Goal: Transaction & Acquisition: Purchase product/service

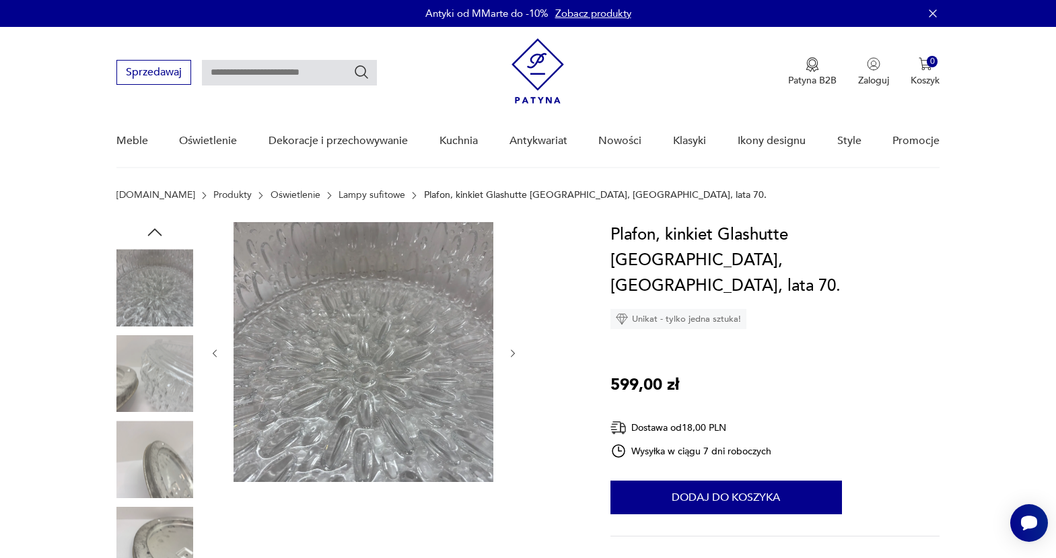
click at [141, 290] on img at bounding box center [154, 287] width 77 height 77
click at [166, 371] on img at bounding box center [154, 373] width 77 height 77
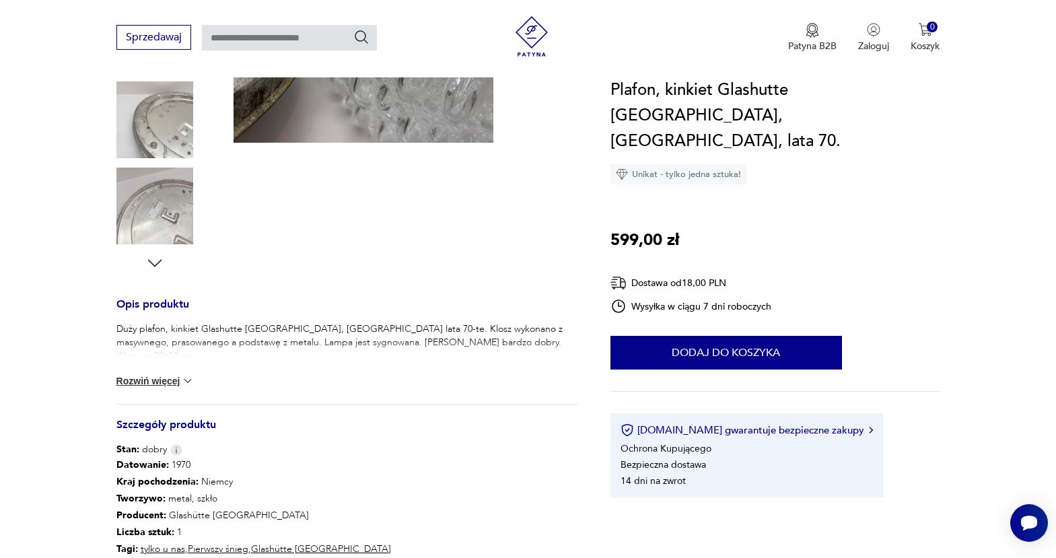
scroll to position [345, 0]
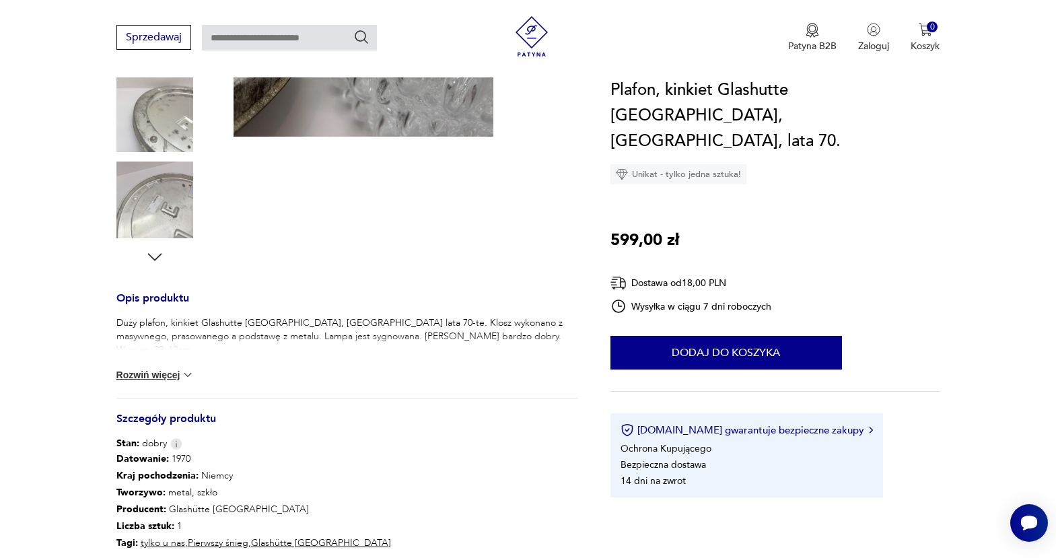
click at [157, 255] on icon "button" at bounding box center [154, 256] width 14 height 7
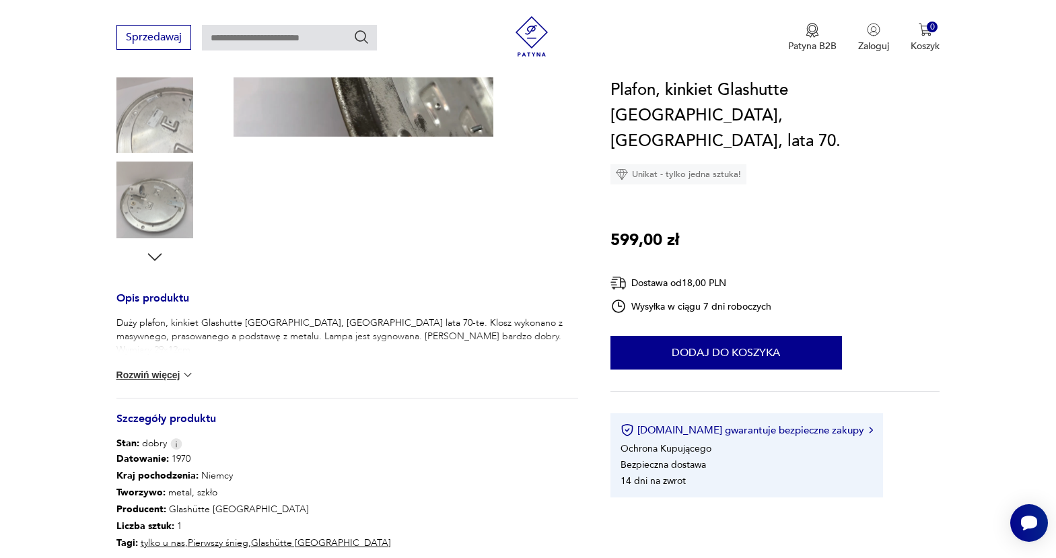
click at [157, 255] on icon "button" at bounding box center [154, 256] width 14 height 7
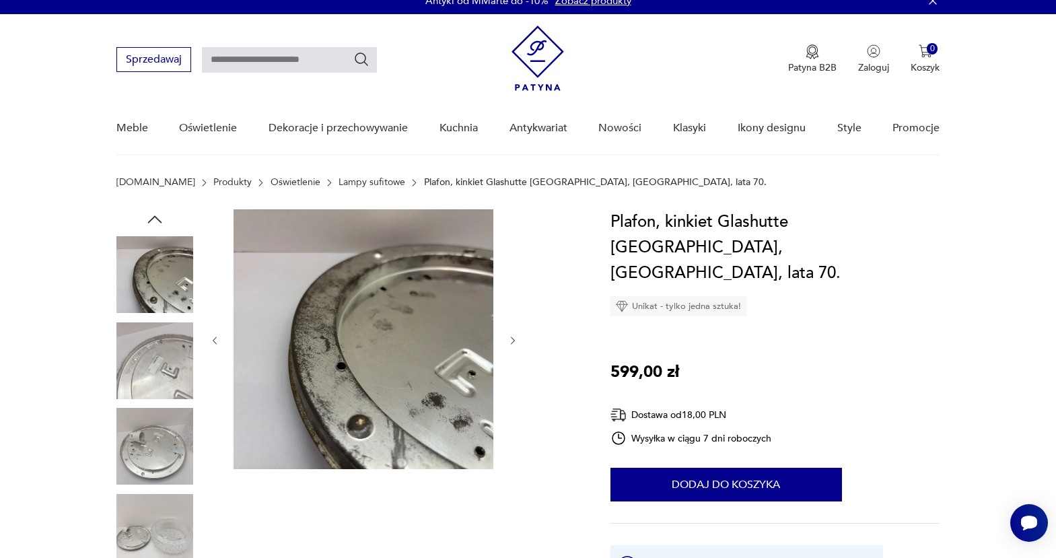
scroll to position [0, 0]
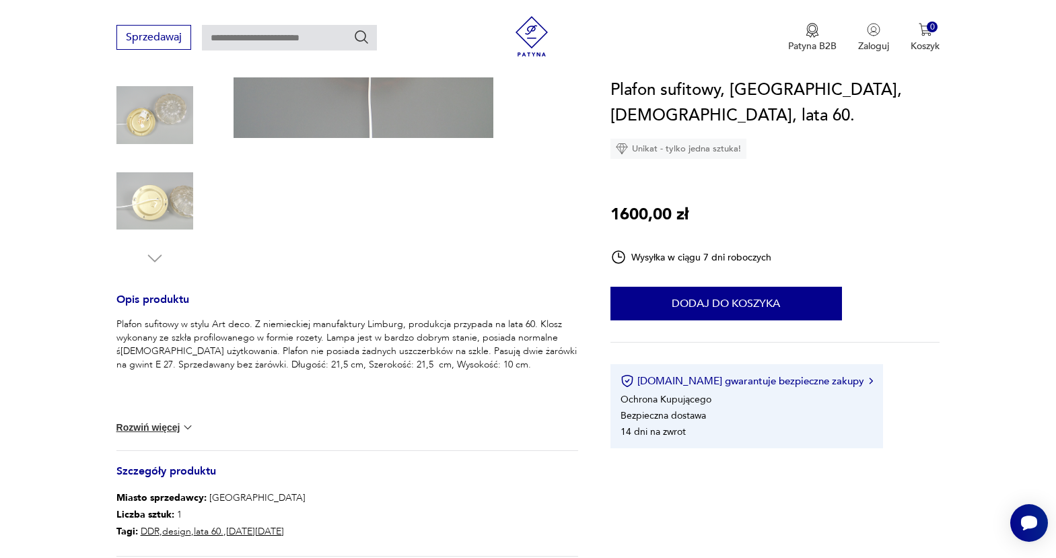
scroll to position [303, 0]
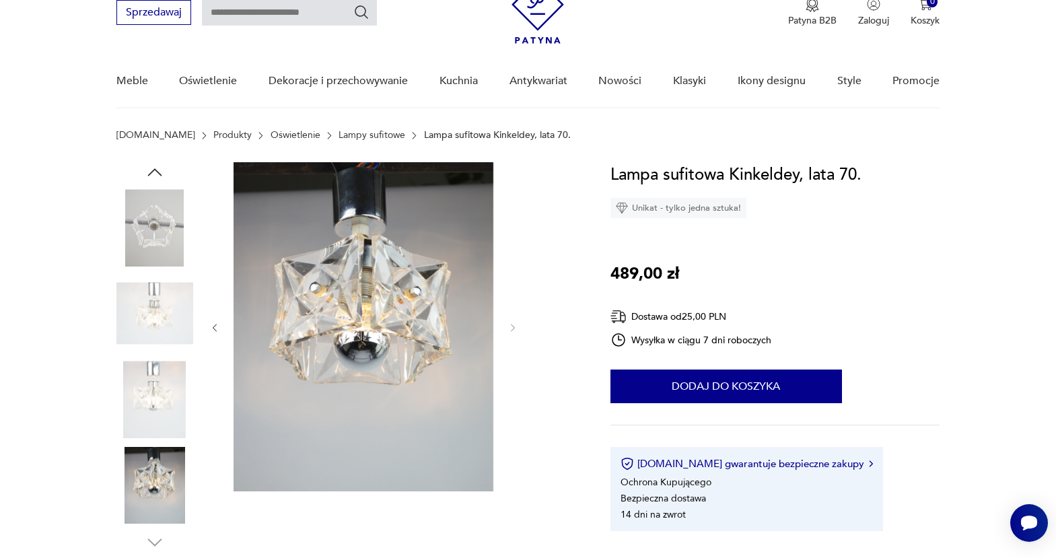
scroll to position [25, 0]
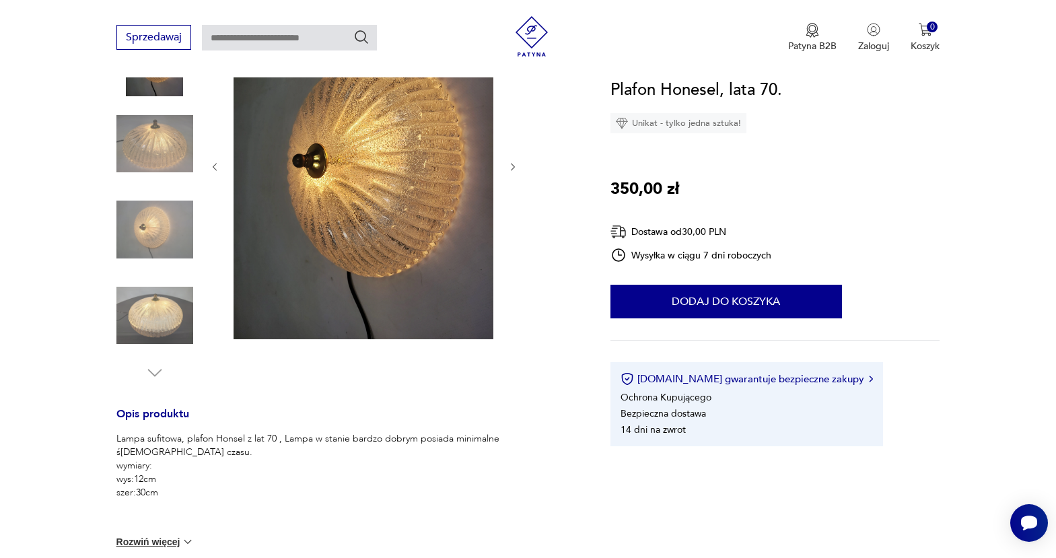
scroll to position [224, 0]
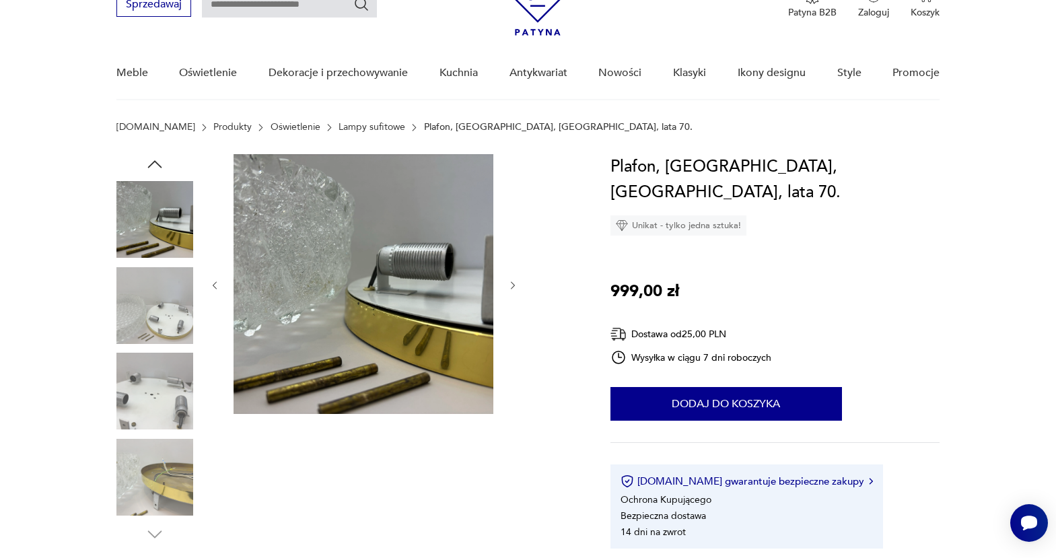
click at [164, 229] on img at bounding box center [154, 219] width 77 height 77
click at [149, 492] on img at bounding box center [154, 477] width 77 height 77
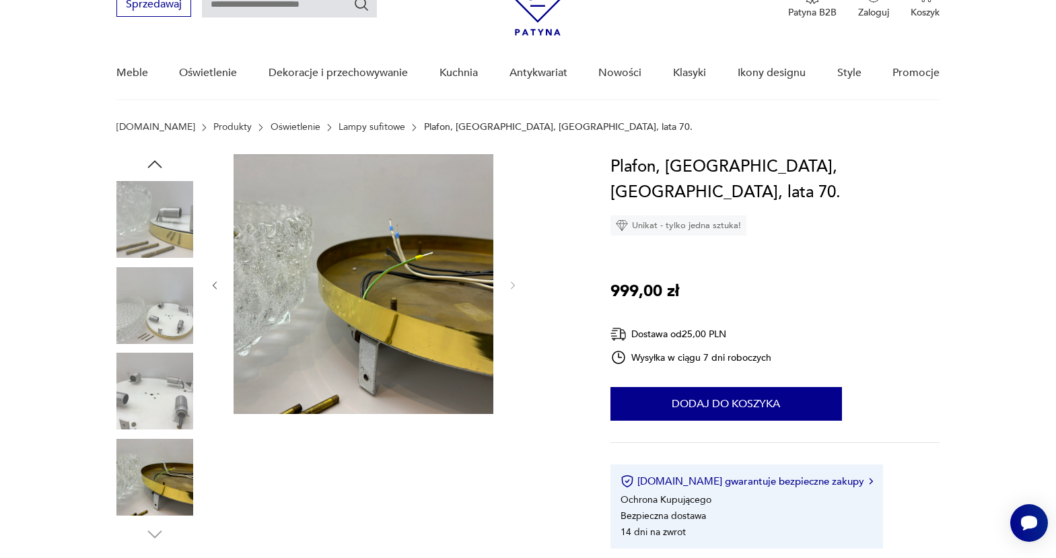
click at [153, 544] on div "Opis produktu Przepiękny, masywny plafon renomowanej manufaktury Hillebrand. Wy…" at bounding box center [347, 493] width 462 height 678
click at [153, 165] on icon "button" at bounding box center [155, 164] width 20 height 20
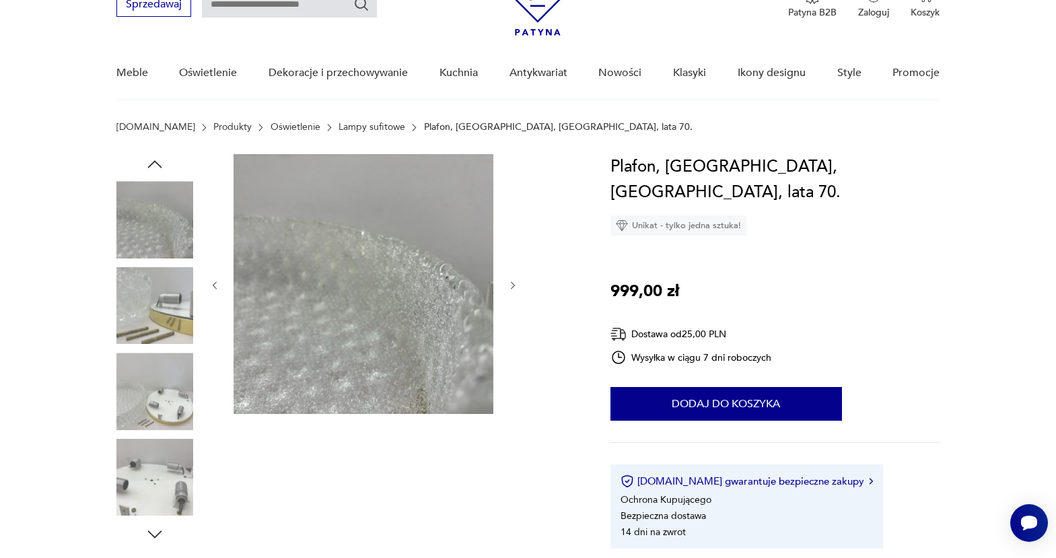
click at [153, 165] on icon "button" at bounding box center [155, 164] width 20 height 20
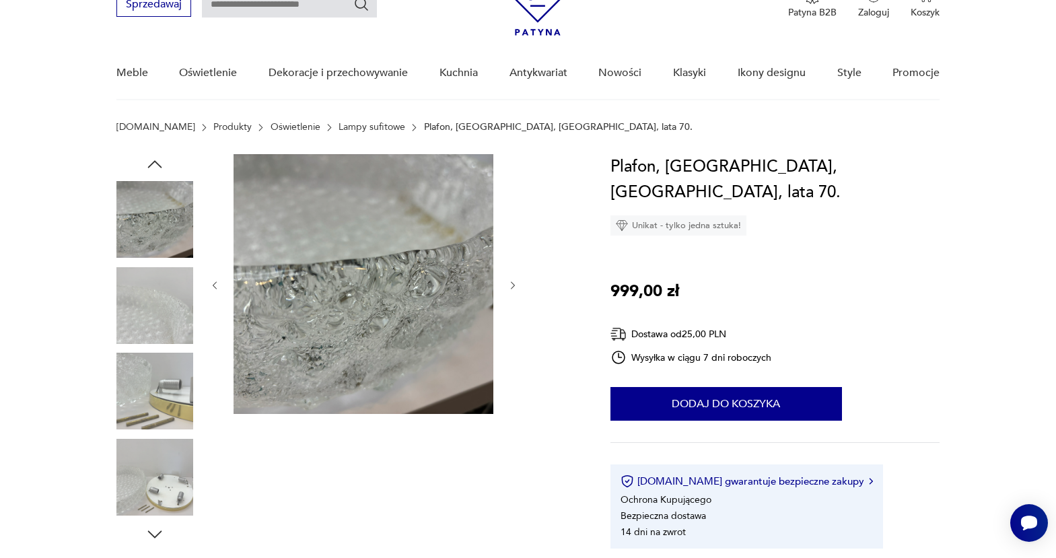
click at [153, 165] on icon "button" at bounding box center [155, 164] width 20 height 20
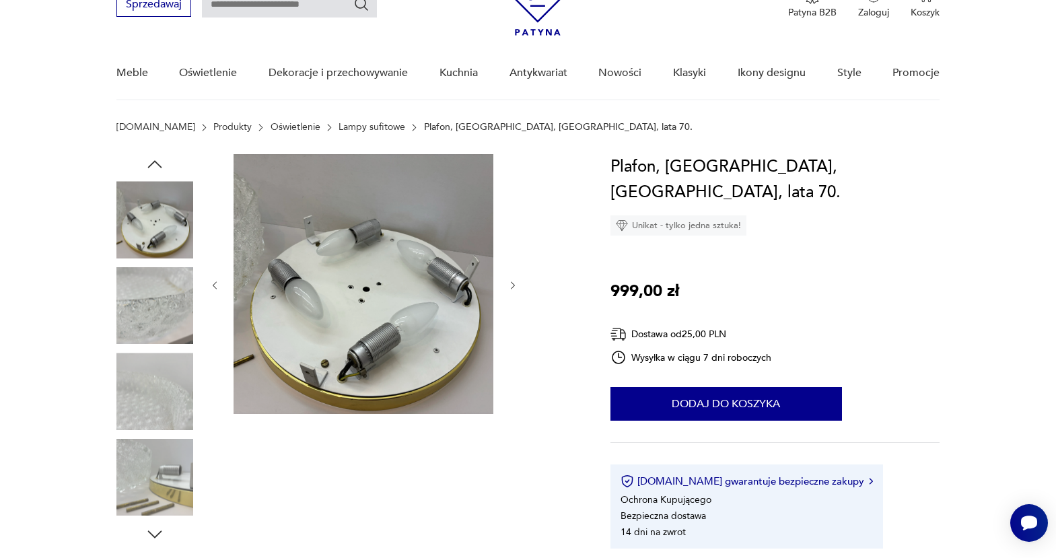
click at [153, 165] on icon "button" at bounding box center [155, 164] width 20 height 20
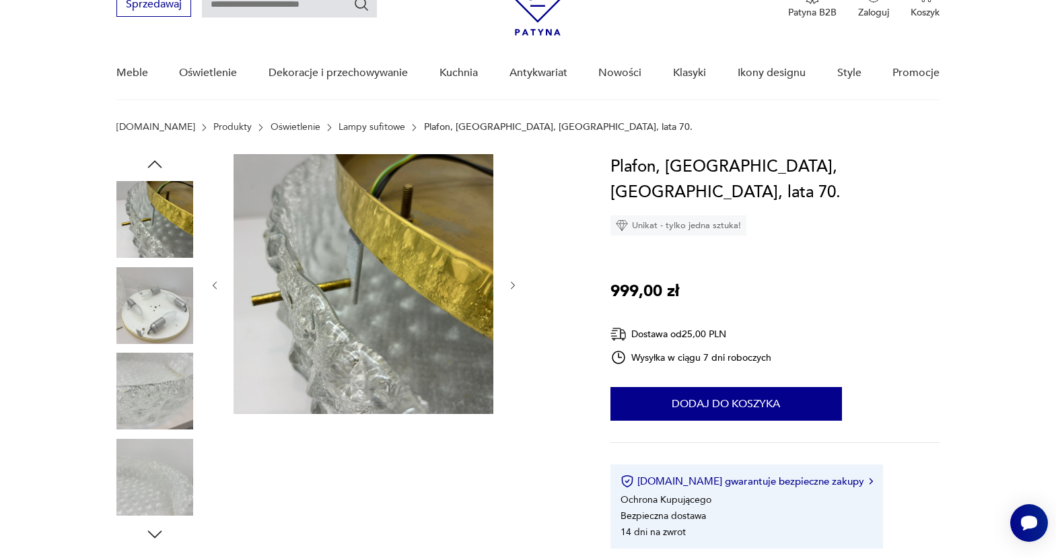
click at [153, 165] on icon "button" at bounding box center [155, 164] width 20 height 20
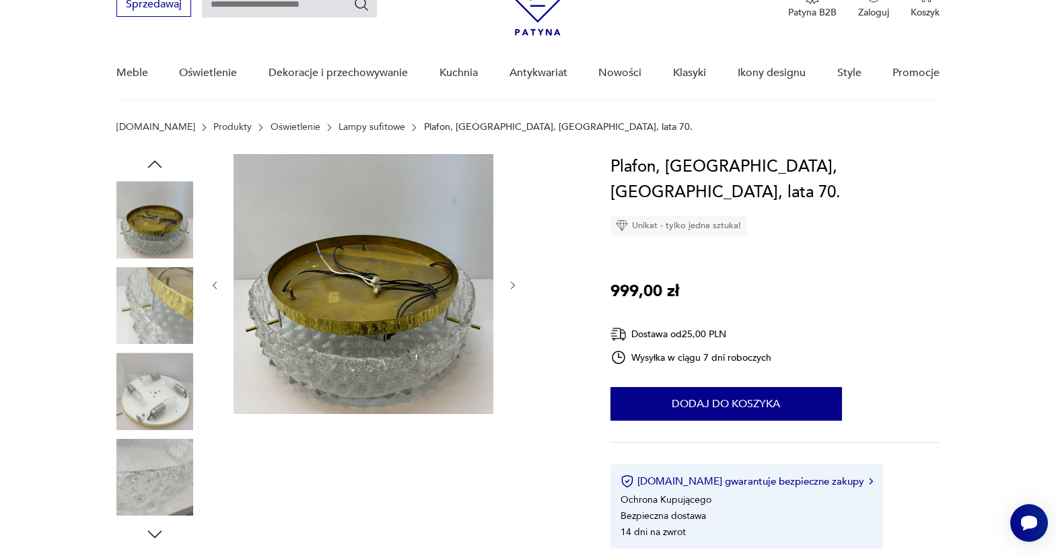
click at [153, 164] on icon "button" at bounding box center [155, 164] width 20 height 20
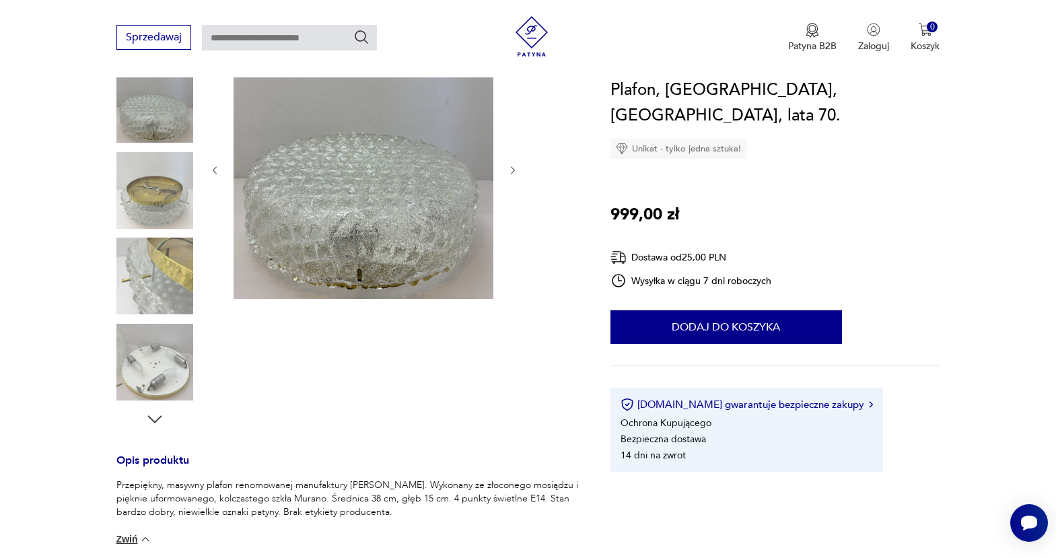
scroll to position [188, 0]
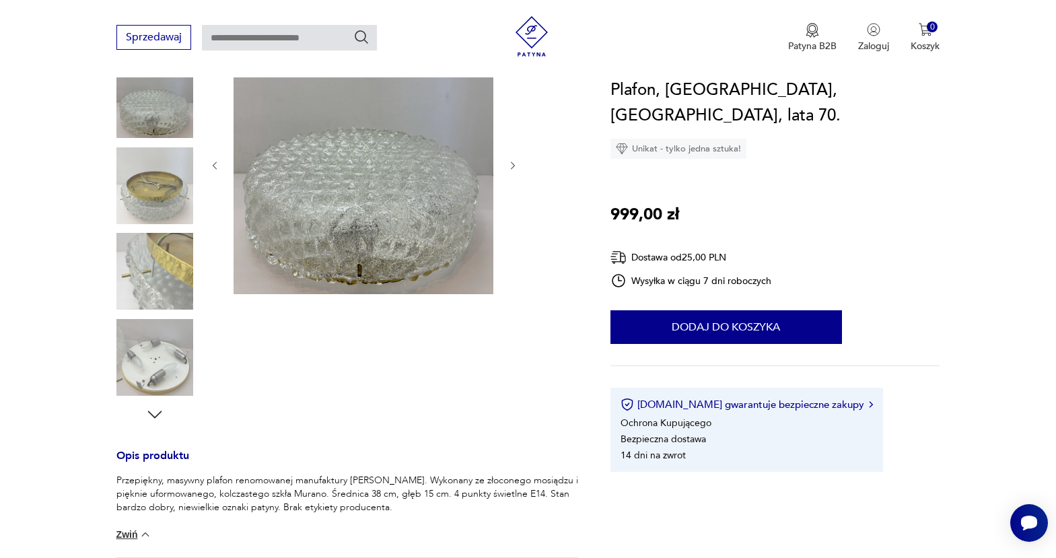
click at [174, 277] on img at bounding box center [154, 271] width 77 height 77
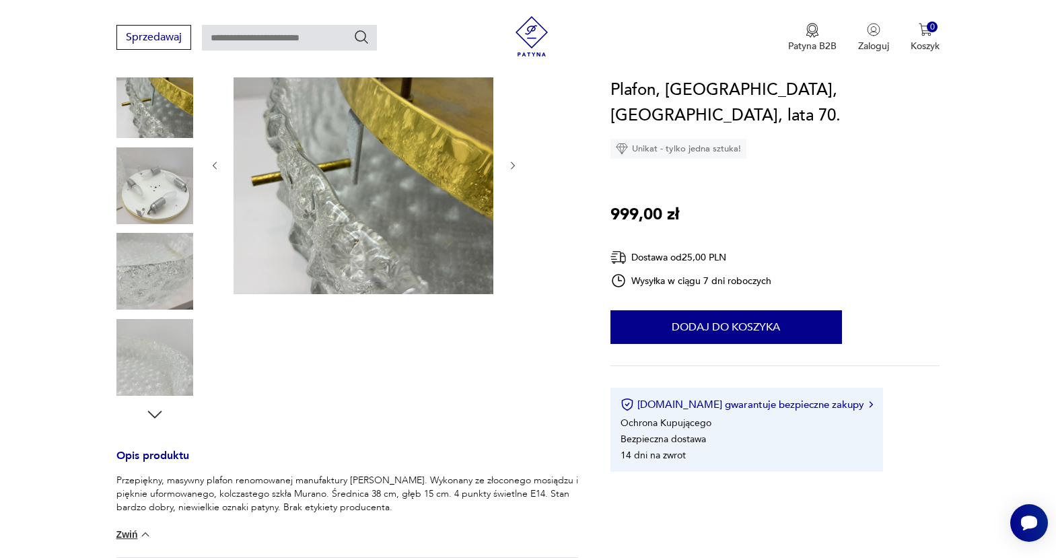
scroll to position [0, 0]
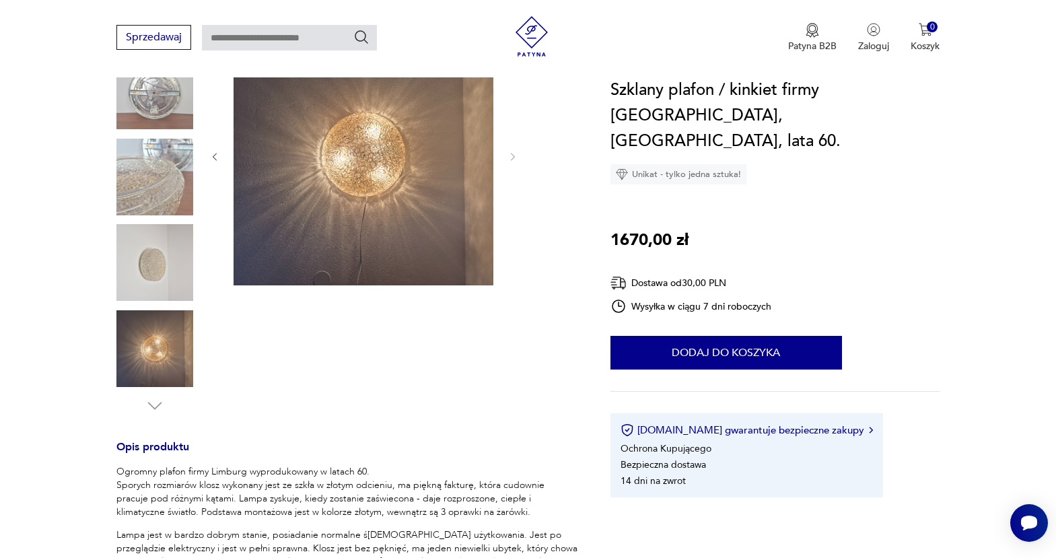
scroll to position [164, 0]
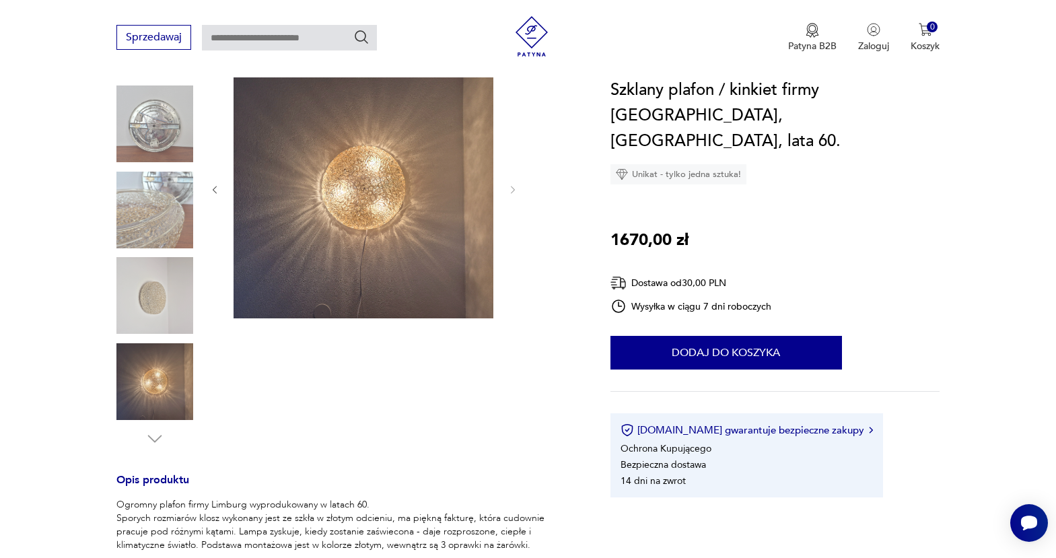
click at [167, 203] on img at bounding box center [154, 210] width 77 height 77
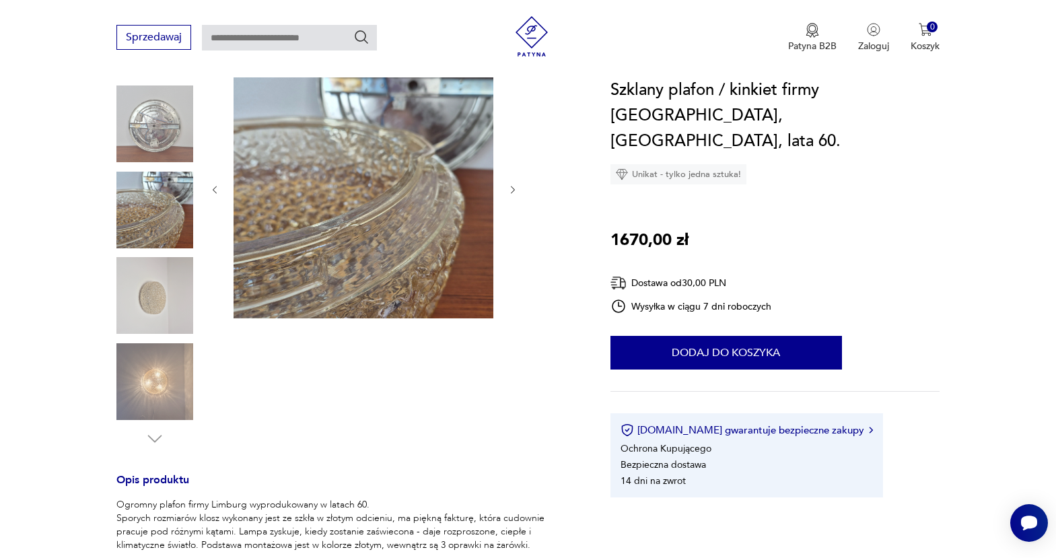
click at [166, 308] on img at bounding box center [154, 295] width 77 height 77
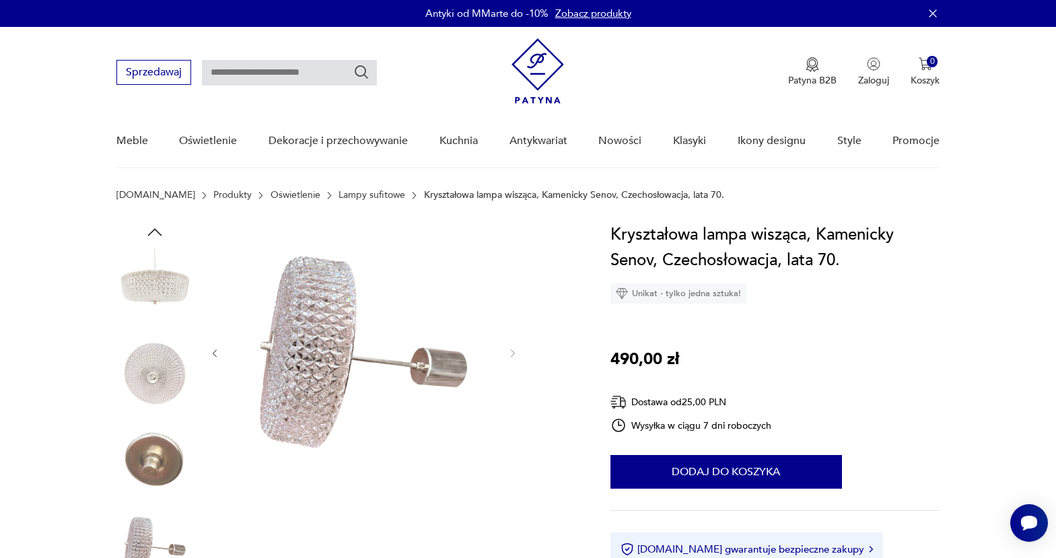
click at [153, 290] on img at bounding box center [154, 287] width 77 height 77
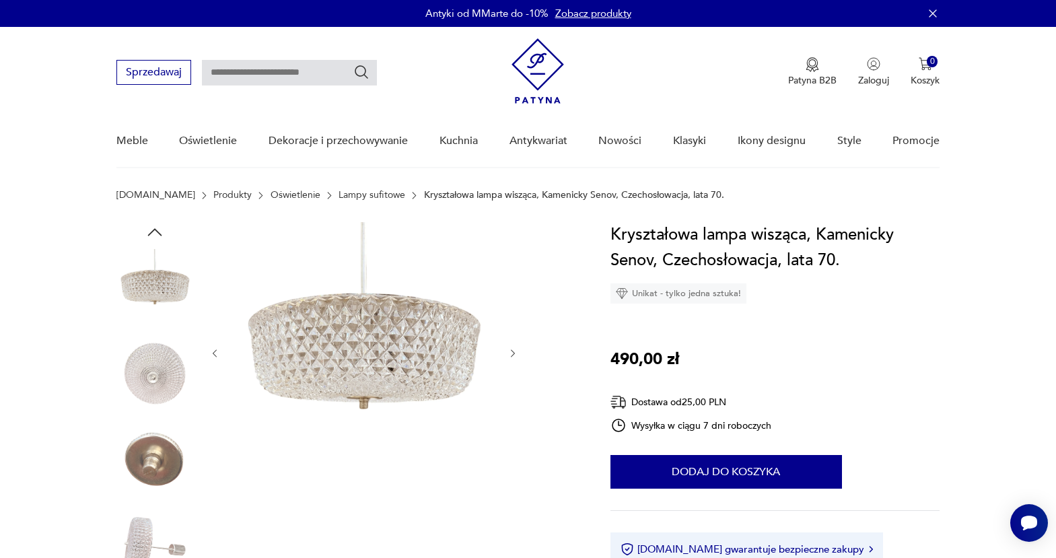
click at [160, 380] on img at bounding box center [154, 373] width 77 height 77
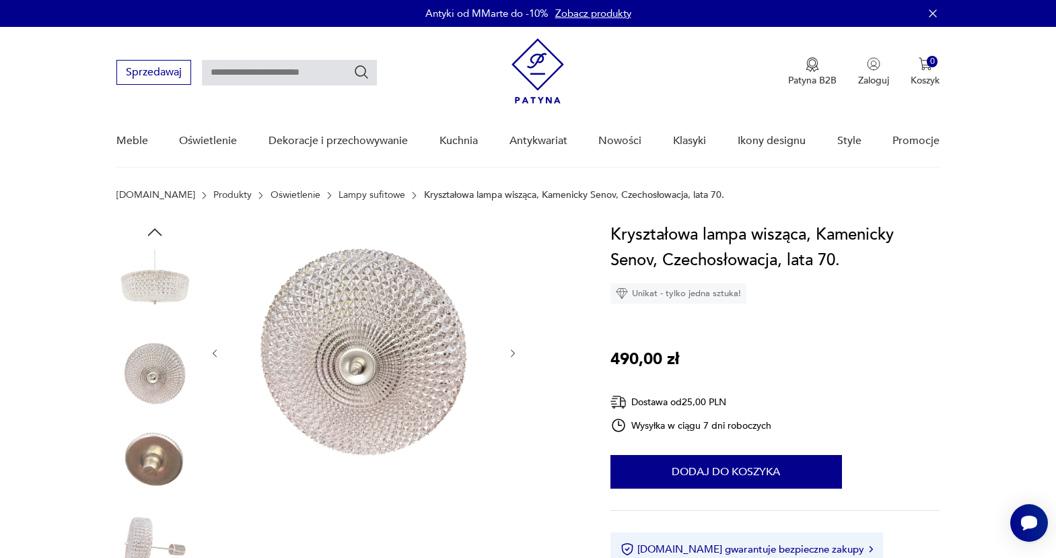
click at [155, 454] on img at bounding box center [154, 459] width 77 height 77
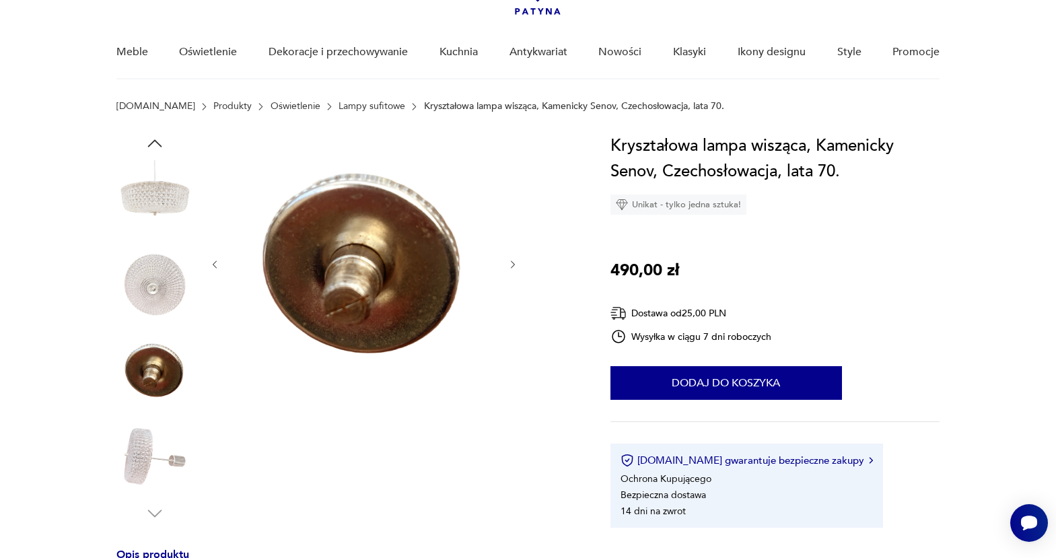
scroll to position [88, 0]
click at [155, 447] on img at bounding box center [154, 457] width 77 height 77
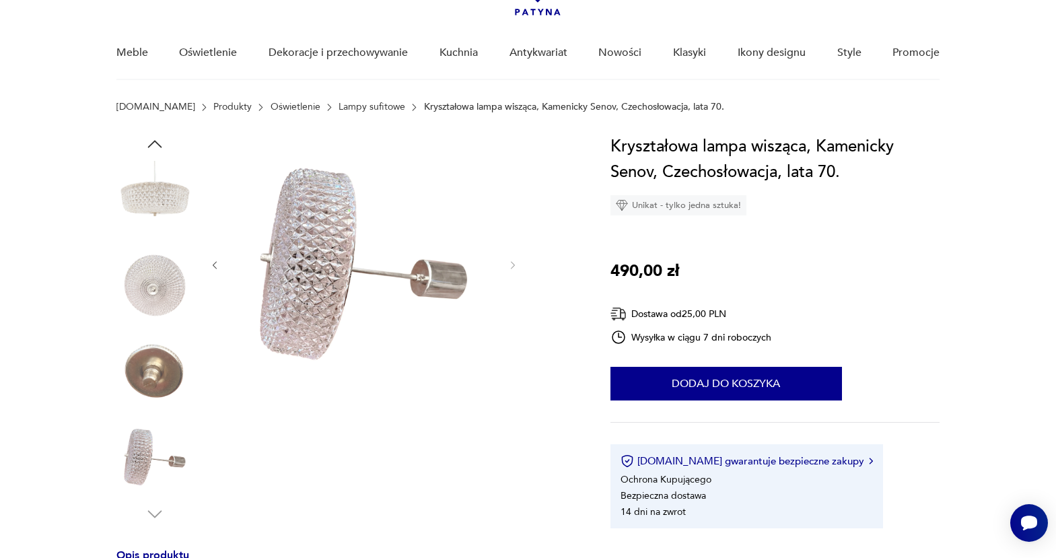
click at [156, 502] on div at bounding box center [154, 329] width 77 height 390
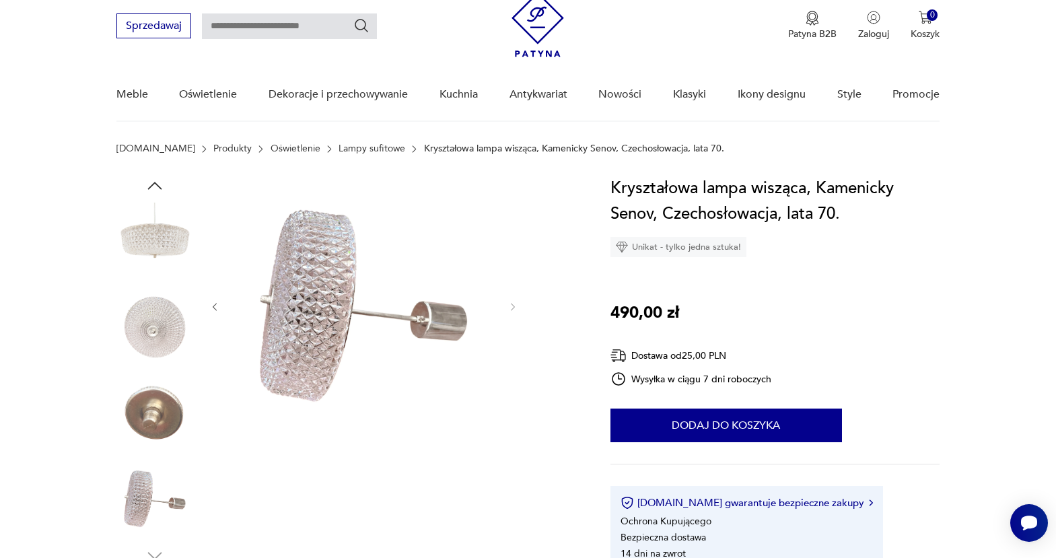
scroll to position [0, 0]
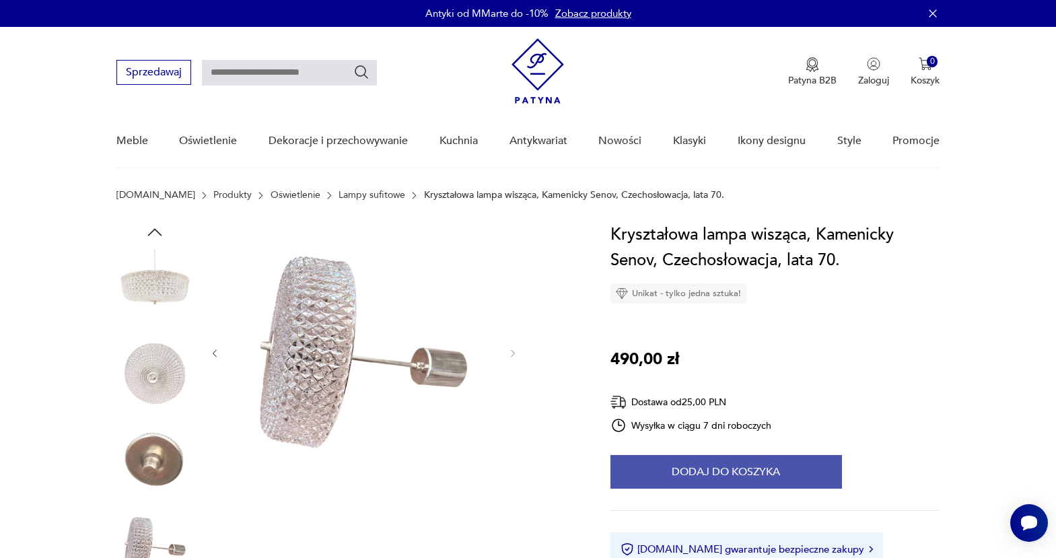
click at [768, 474] on button "Dodaj do koszyka" at bounding box center [725, 472] width 231 height 34
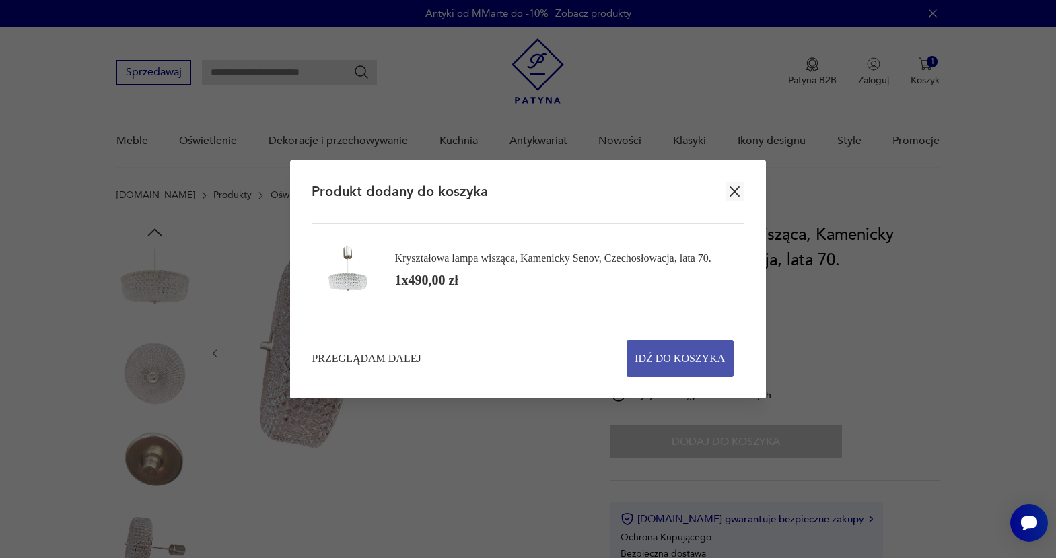
click at [676, 364] on span "Idź do koszyka" at bounding box center [680, 358] width 90 height 36
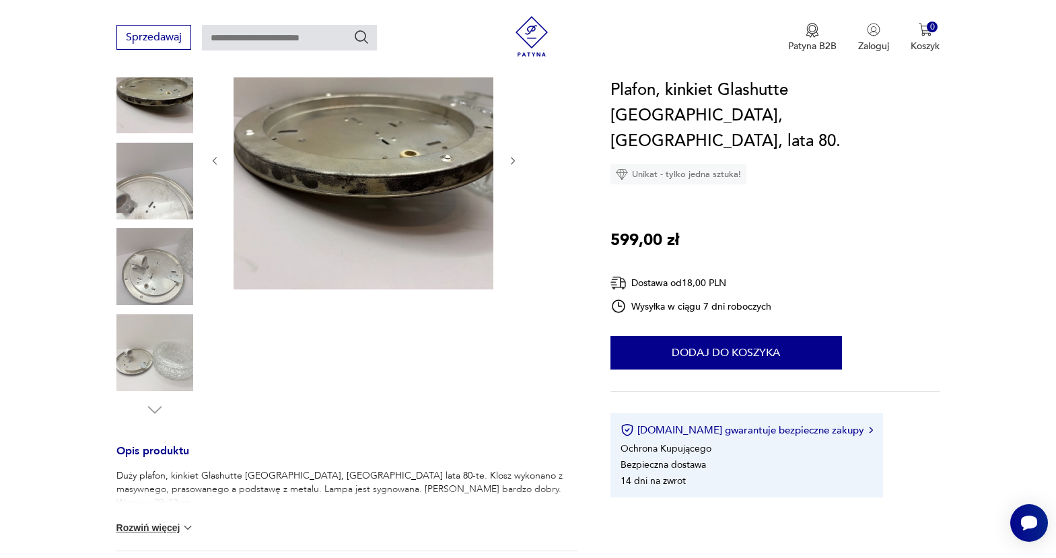
scroll to position [192, 0]
click at [178, 355] on img at bounding box center [154, 353] width 77 height 77
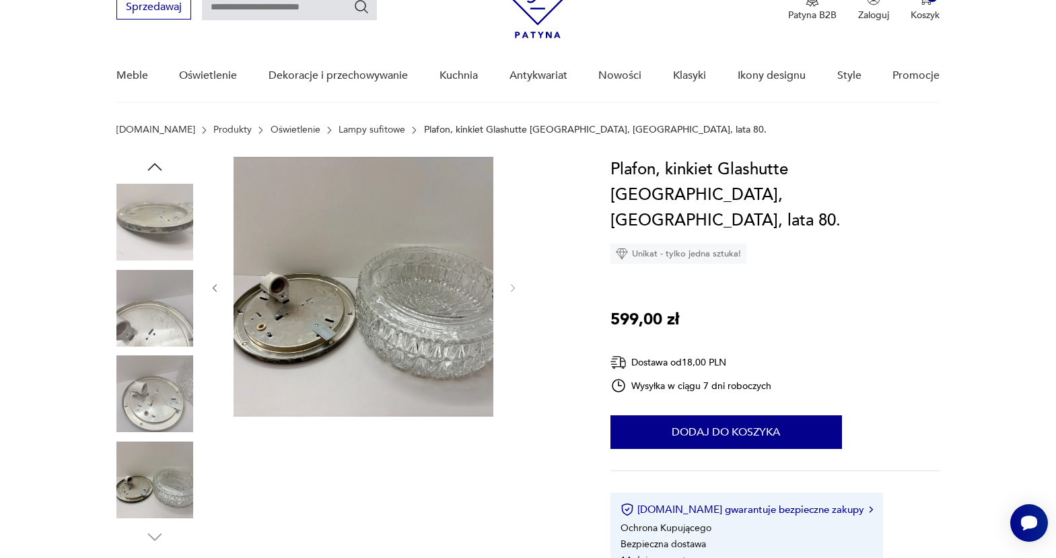
scroll to position [0, 0]
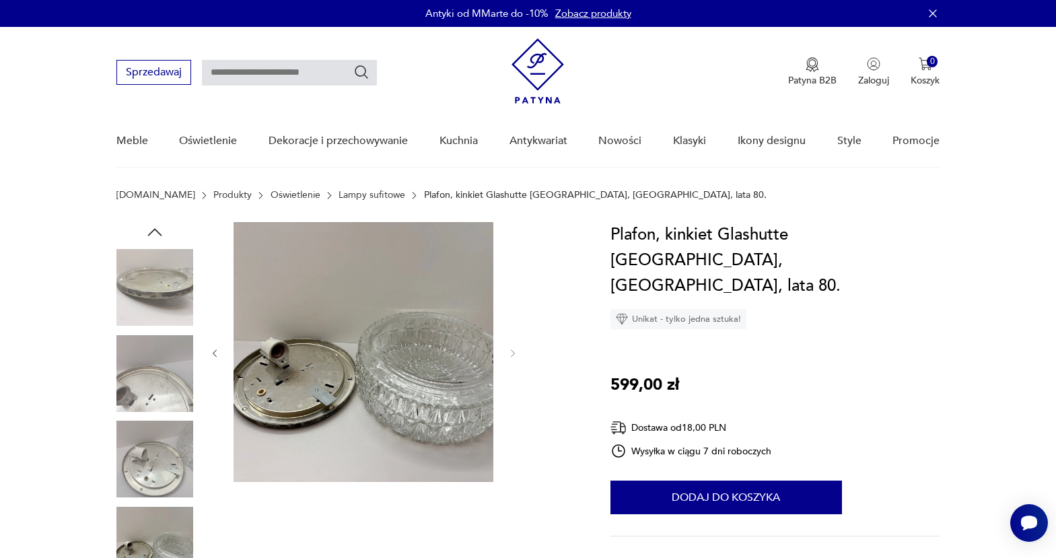
click at [151, 231] on icon "button" at bounding box center [154, 231] width 14 height 7
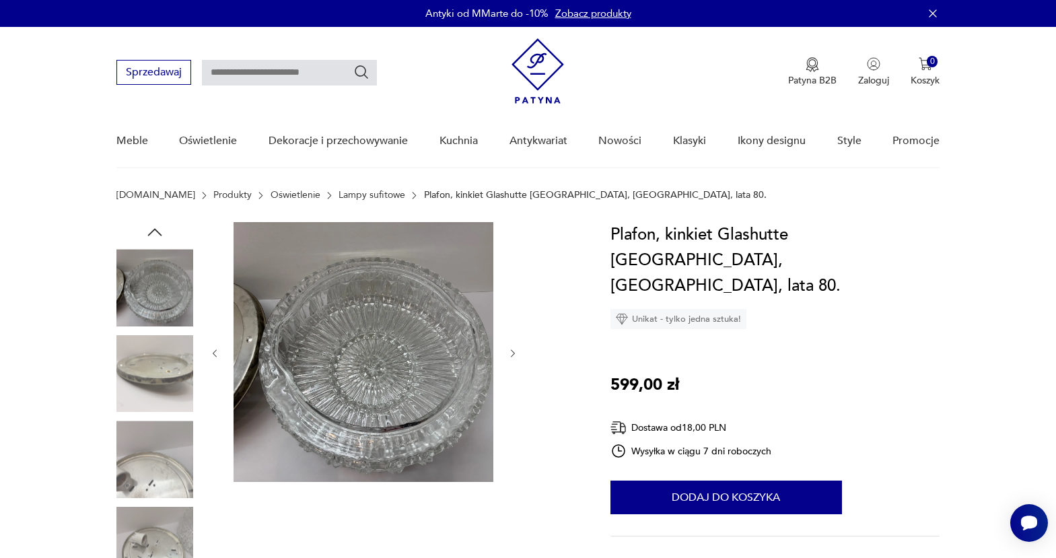
click at [152, 229] on icon "button" at bounding box center [155, 232] width 20 height 20
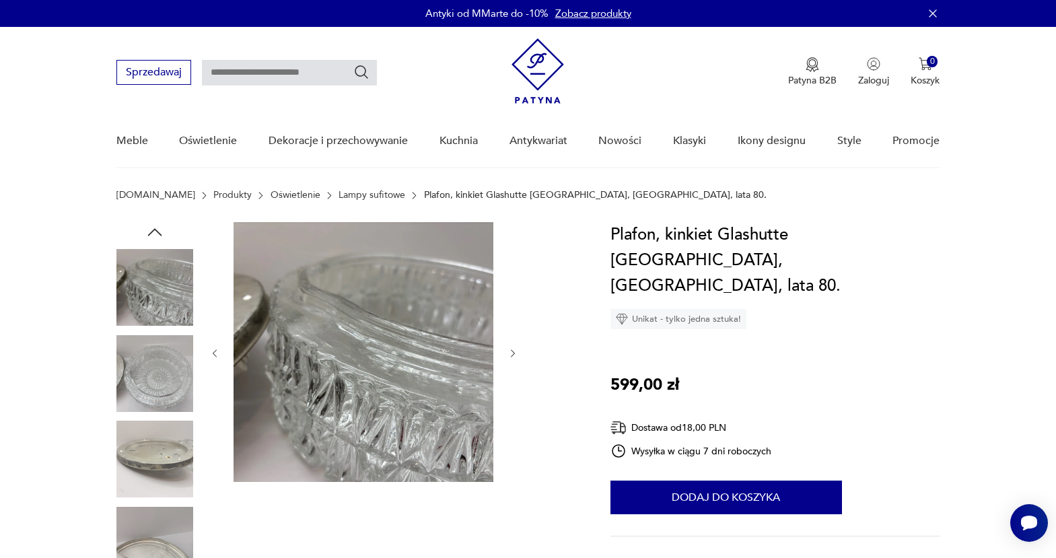
click at [154, 233] on icon "button" at bounding box center [155, 232] width 20 height 20
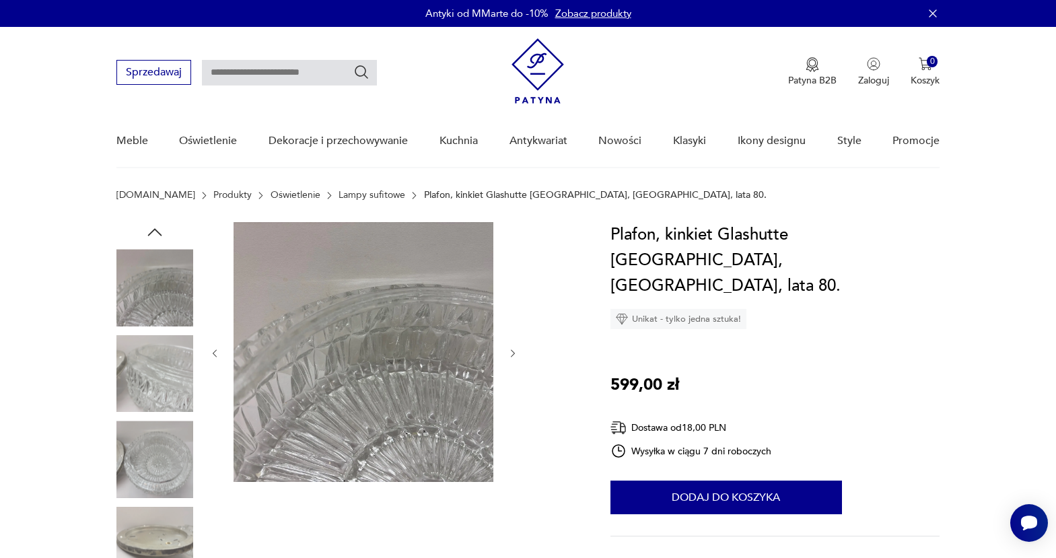
click at [154, 233] on icon "button" at bounding box center [155, 232] width 20 height 20
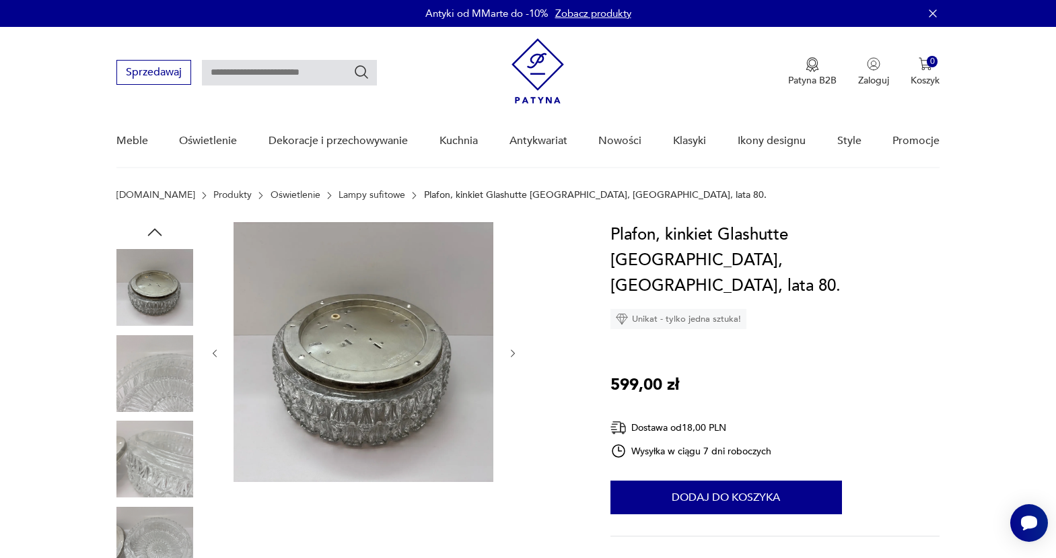
click at [154, 233] on icon "button" at bounding box center [155, 232] width 20 height 20
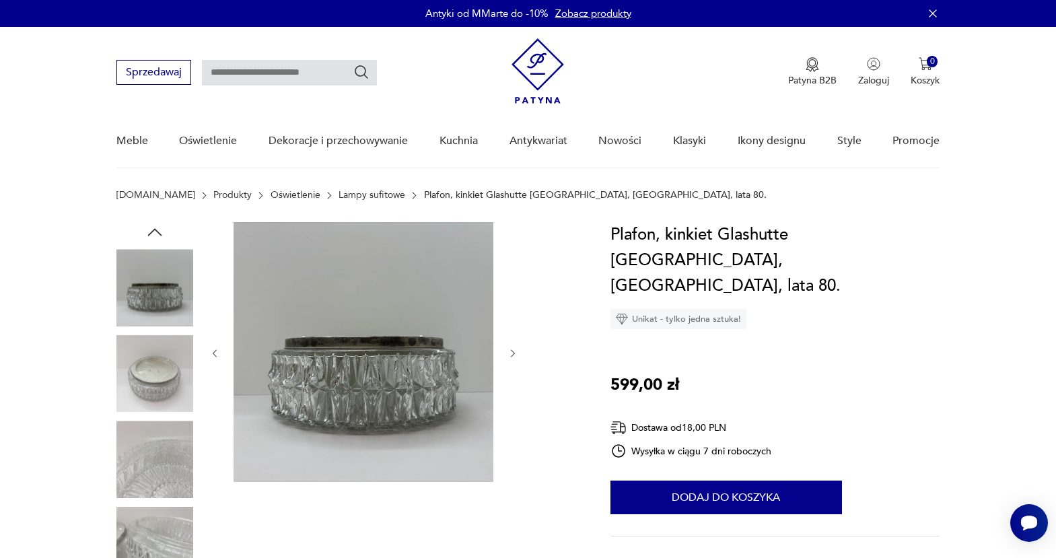
click at [154, 233] on icon "button" at bounding box center [155, 232] width 20 height 20
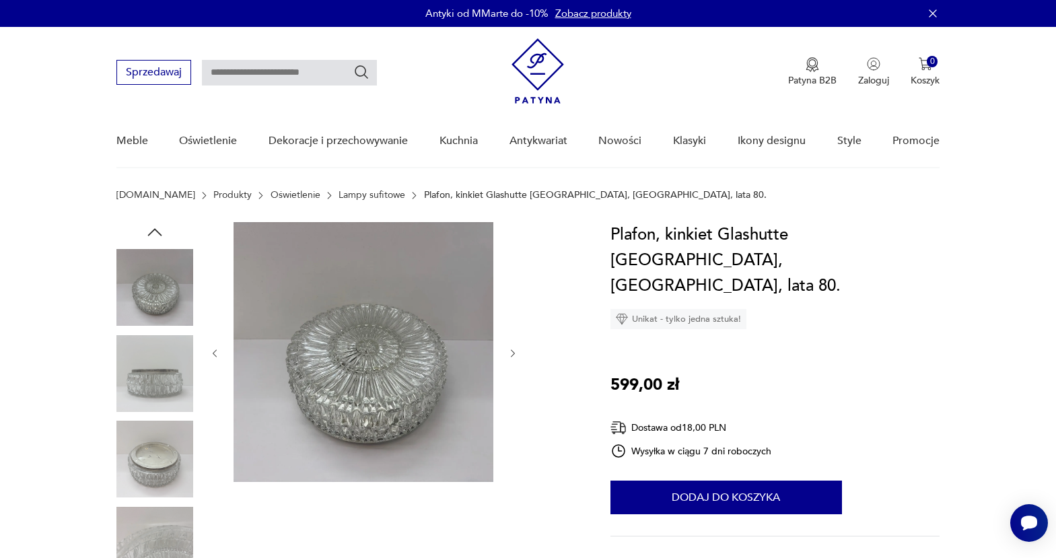
click at [154, 233] on icon "button" at bounding box center [155, 232] width 20 height 20
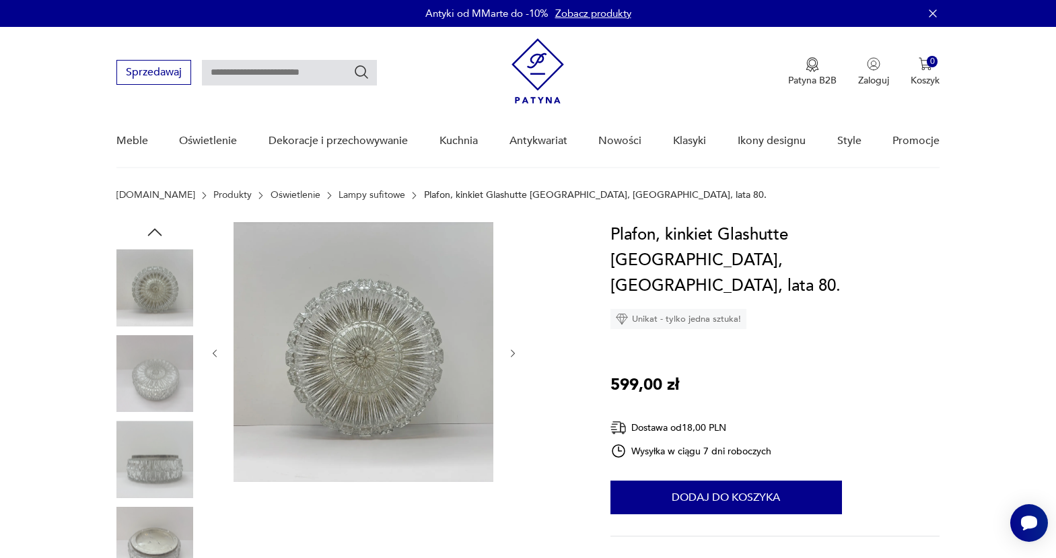
click at [359, 382] on img at bounding box center [363, 352] width 260 height 260
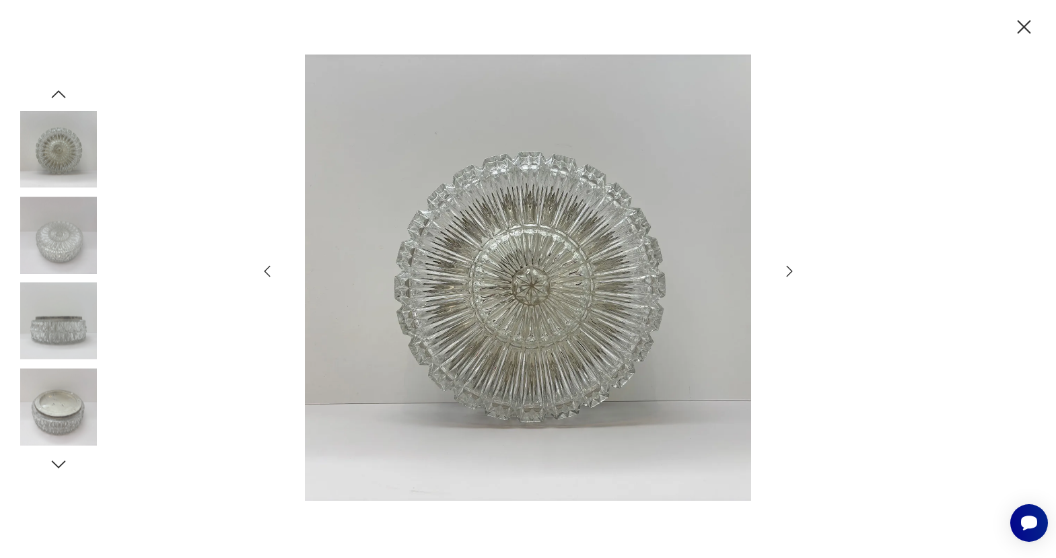
click at [69, 233] on img at bounding box center [58, 234] width 77 height 77
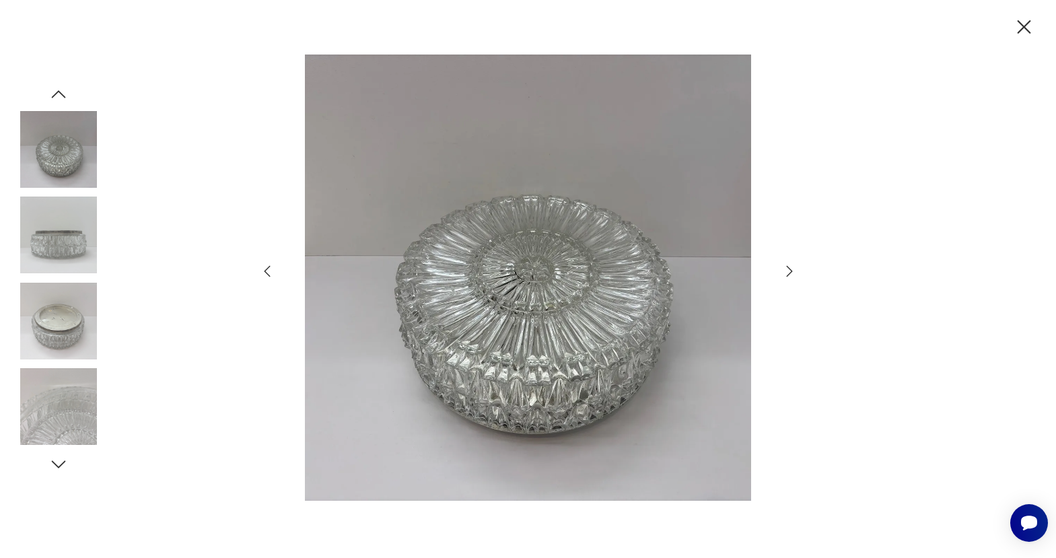
click at [47, 322] on img at bounding box center [58, 321] width 77 height 77
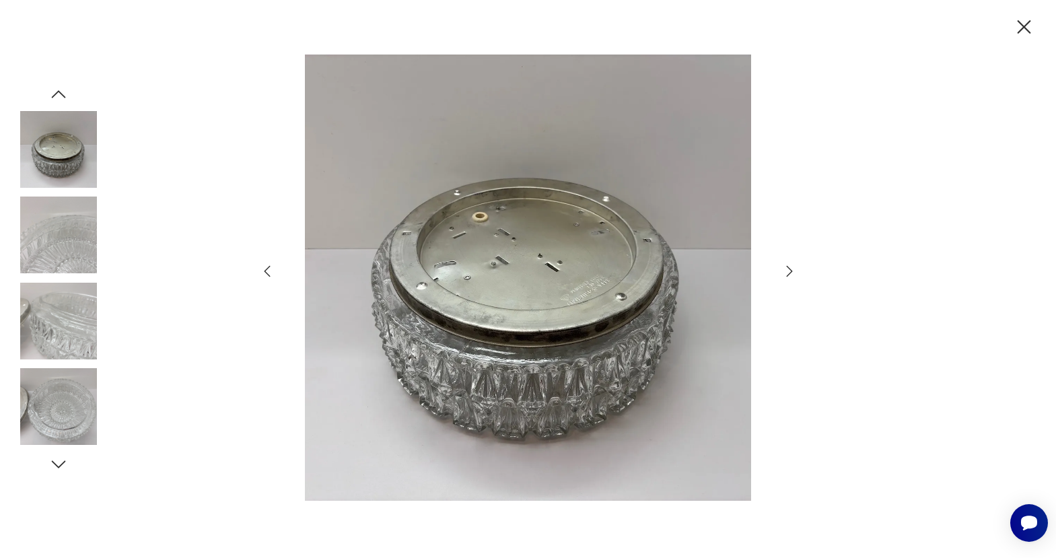
click at [61, 402] on img at bounding box center [58, 406] width 77 height 77
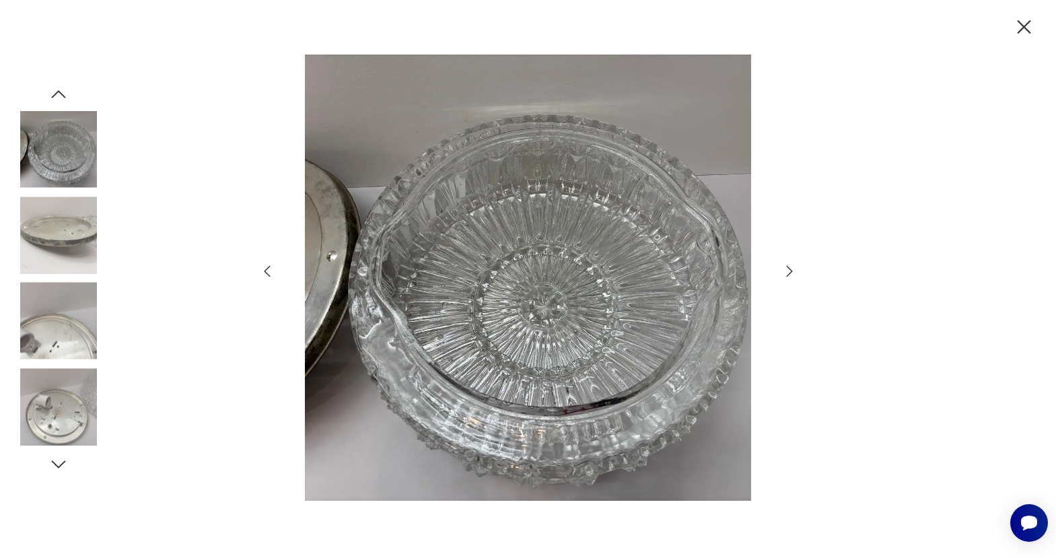
click at [63, 164] on img at bounding box center [58, 149] width 77 height 77
click at [62, 102] on icon "button" at bounding box center [58, 94] width 20 height 20
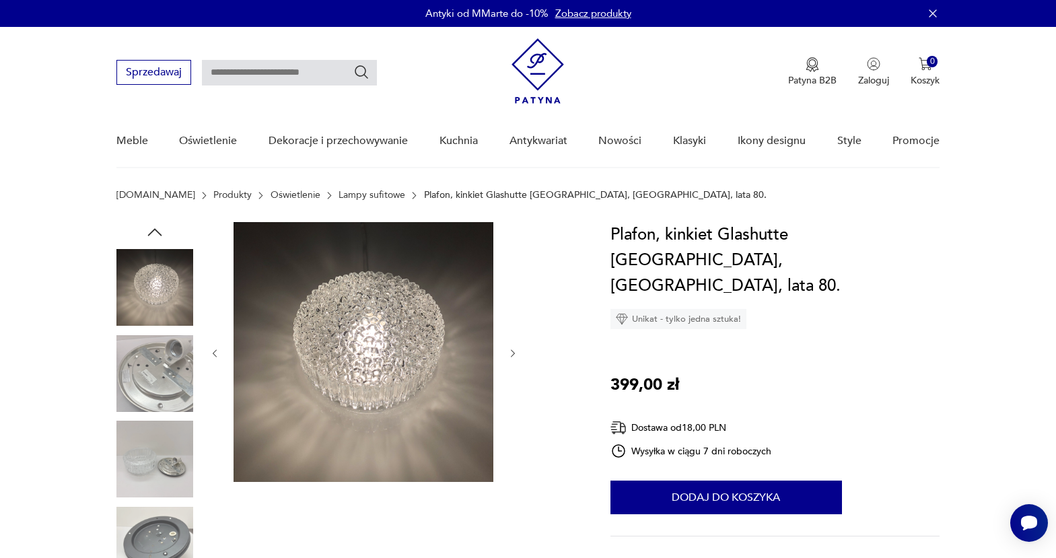
scroll to position [17, 0]
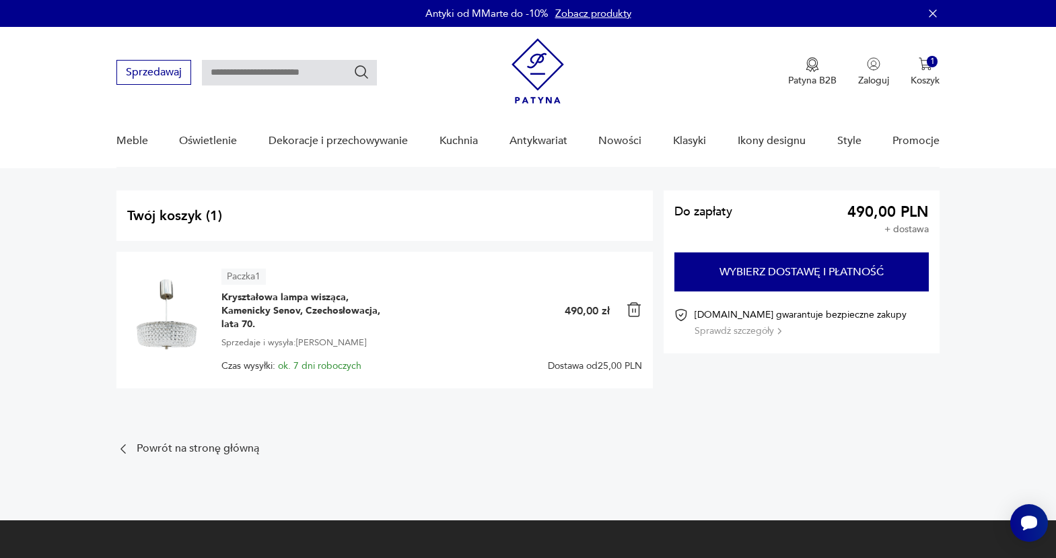
click at [306, 67] on input "text" at bounding box center [289, 73] width 175 height 26
type input "**********"
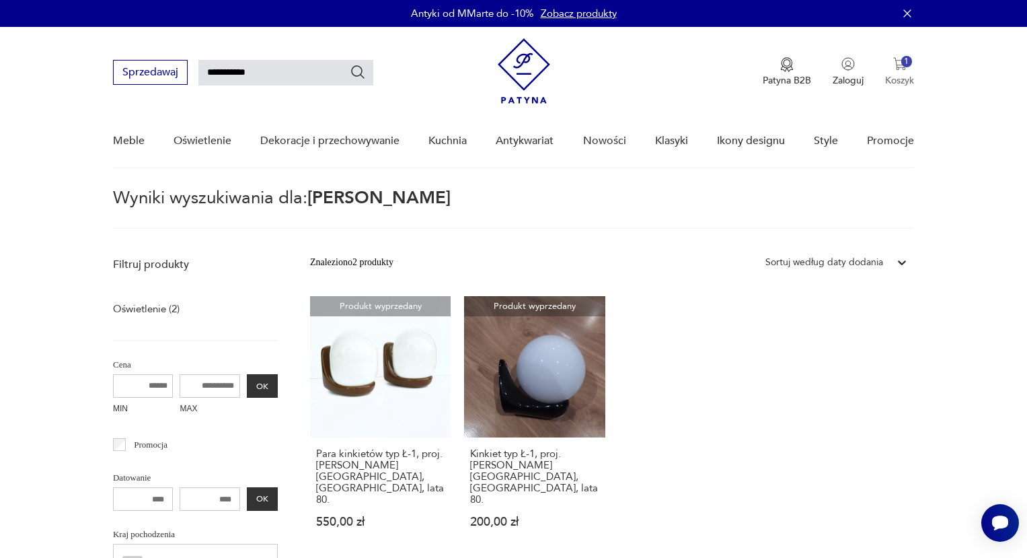
click at [900, 60] on img "button" at bounding box center [900, 63] width 13 height 13
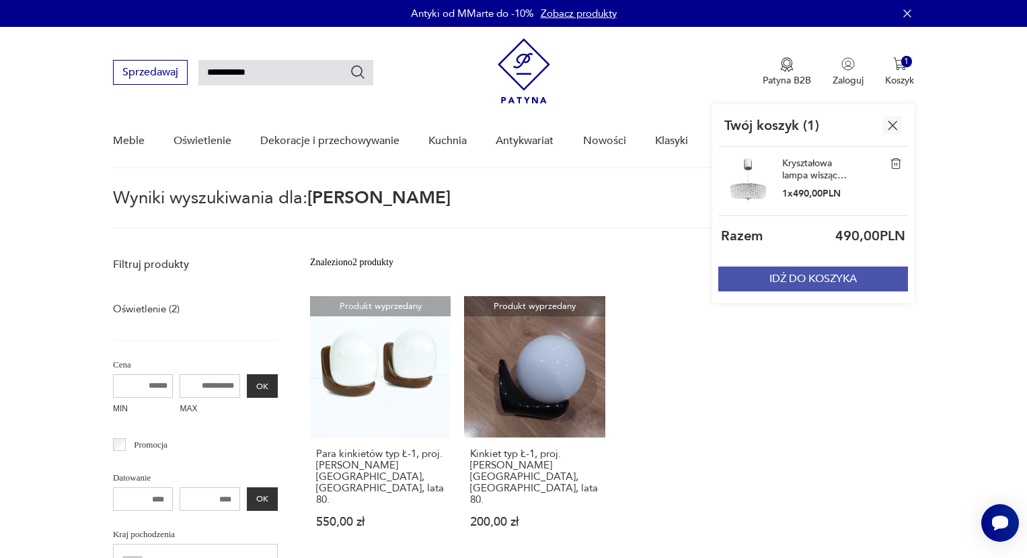
click at [811, 279] on button "IDŹ DO KOSZYKA" at bounding box center [814, 278] width 190 height 25
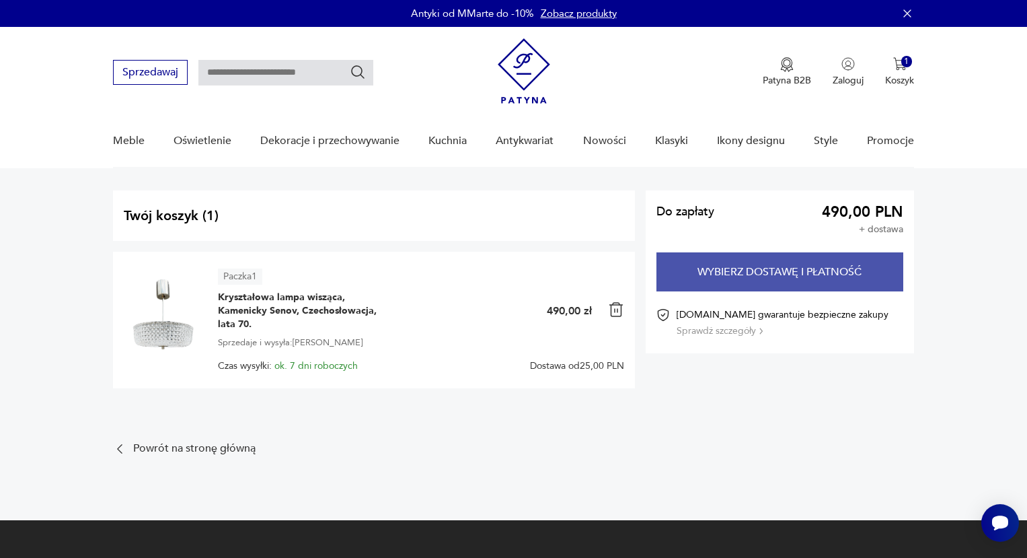
click at [752, 284] on button "Wybierz dostawę i płatność" at bounding box center [781, 271] width 248 height 39
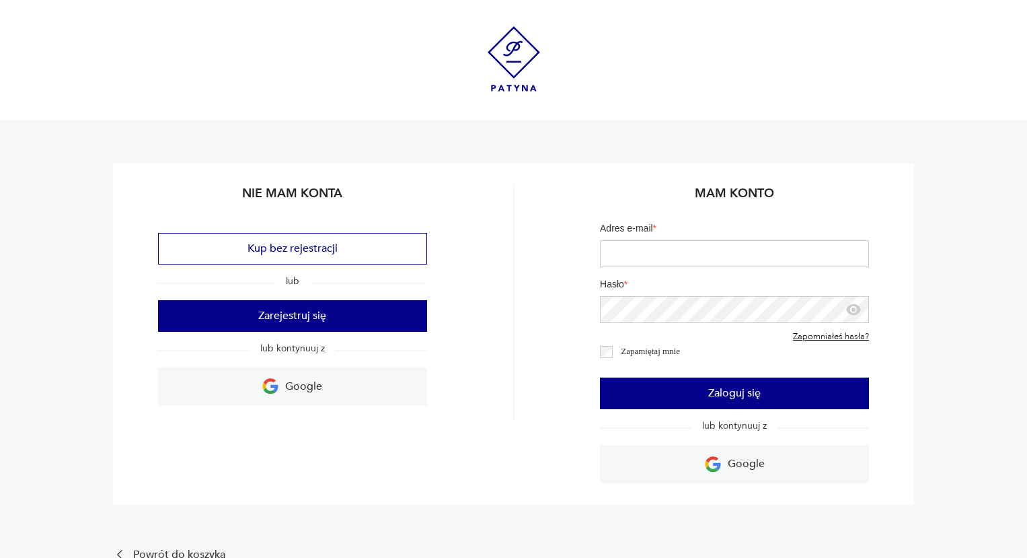
click at [726, 258] on input "Adres e-mail *" at bounding box center [734, 253] width 269 height 27
type input "**********"
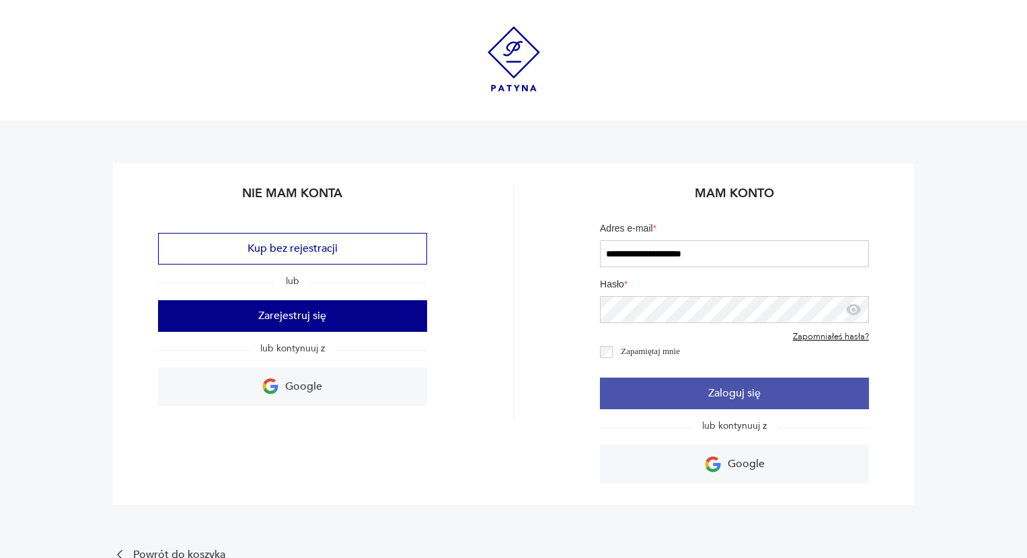
click at [774, 394] on button "Zaloguj się" at bounding box center [734, 393] width 269 height 32
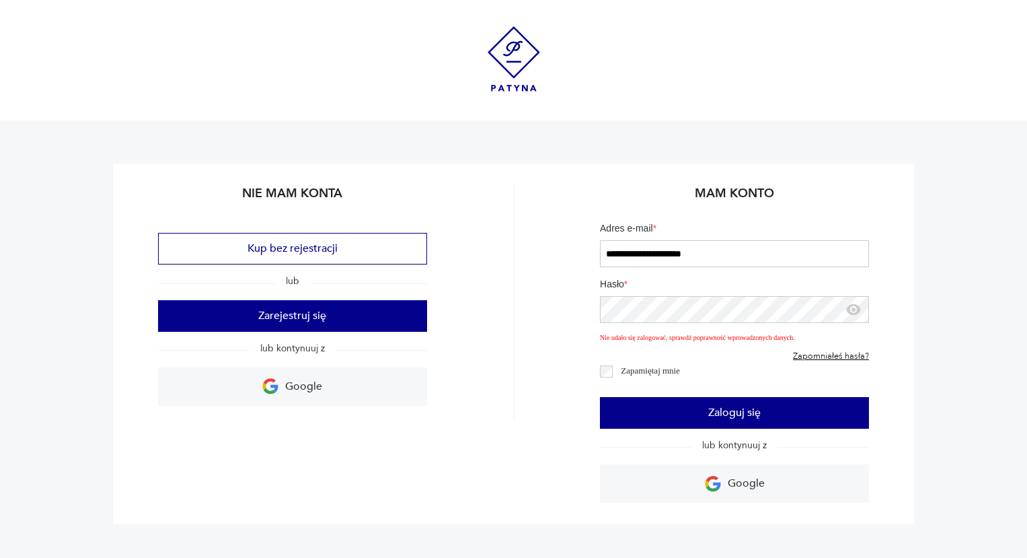
click at [828, 355] on link "Zapomniałeś hasła?" at bounding box center [831, 356] width 76 height 11
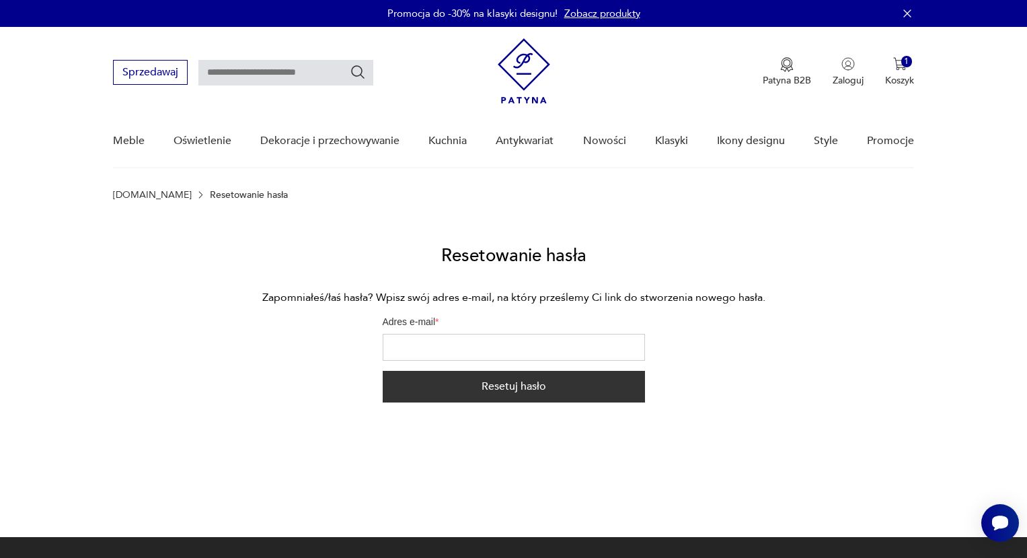
click at [465, 357] on input "Adres e-mail *" at bounding box center [514, 347] width 262 height 27
type input "**********"
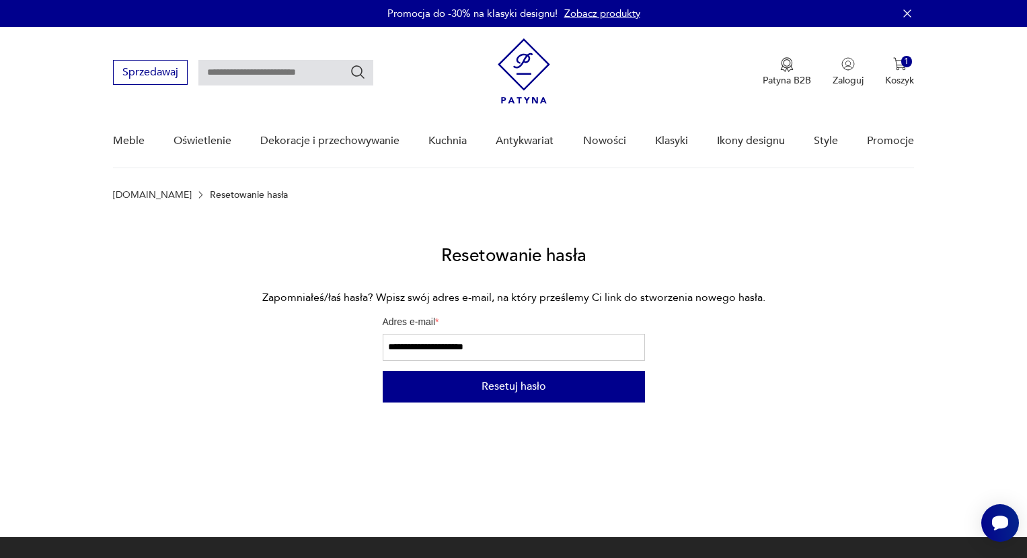
click at [491, 387] on button "Resetuj hasło" at bounding box center [514, 387] width 262 height 32
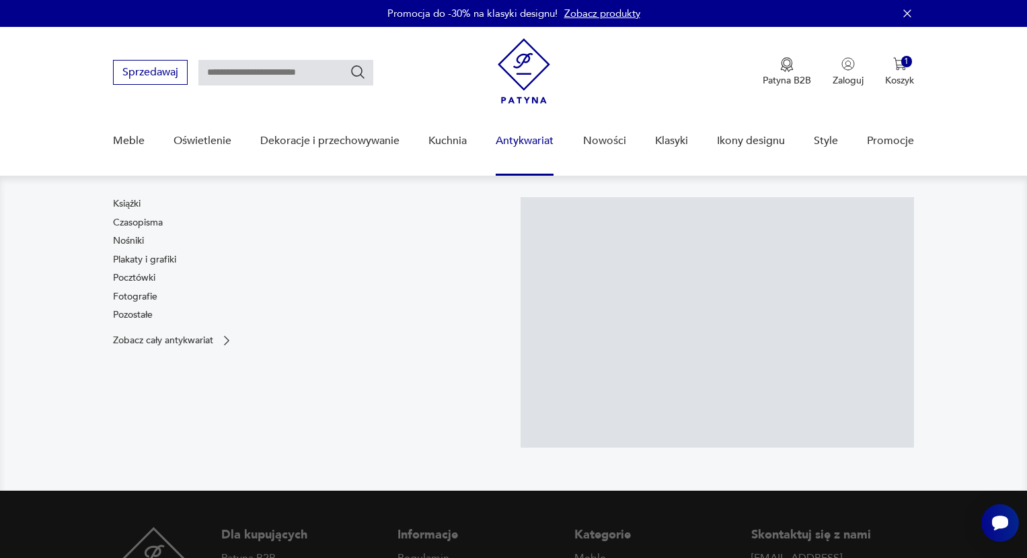
click at [584, 281] on img at bounding box center [718, 322] width 394 height 250
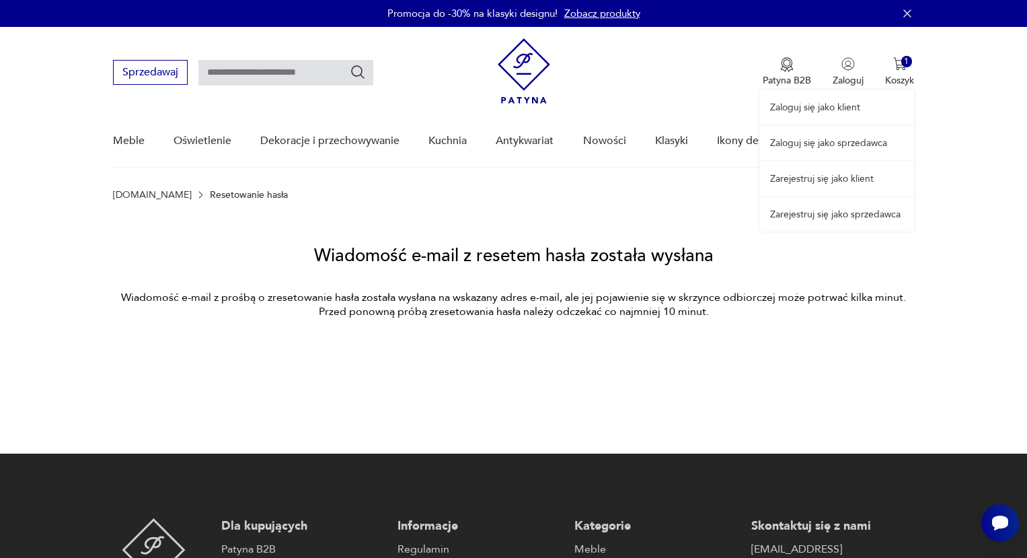
click at [842, 73] on div "Zaloguj się jako klient Zaloguj się jako sprzedawca Zarejestruj się jako klient…" at bounding box center [837, 129] width 155 height 205
click at [834, 166] on link "Zarejestruj się jako klient" at bounding box center [837, 178] width 155 height 34
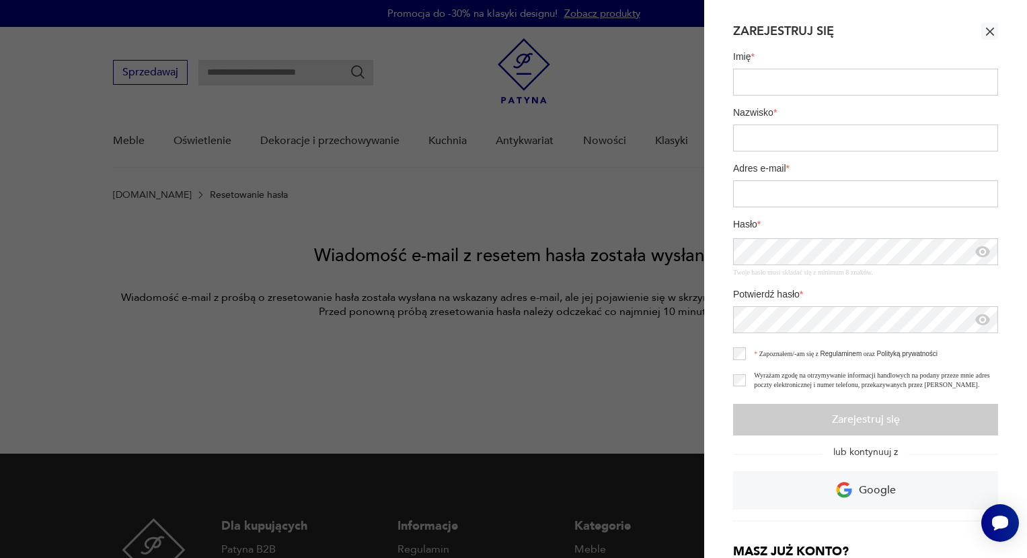
click at [779, 83] on input "Imię *" at bounding box center [865, 82] width 265 height 27
type input "*******"
click at [785, 133] on input "Nazwisko *" at bounding box center [865, 137] width 265 height 27
type input "********"
click at [779, 207] on div "Imię * ******* Nazwisko * ******** Adres e-mail * Hasło * Twoje hasło musi skła…" at bounding box center [865, 186] width 265 height 293
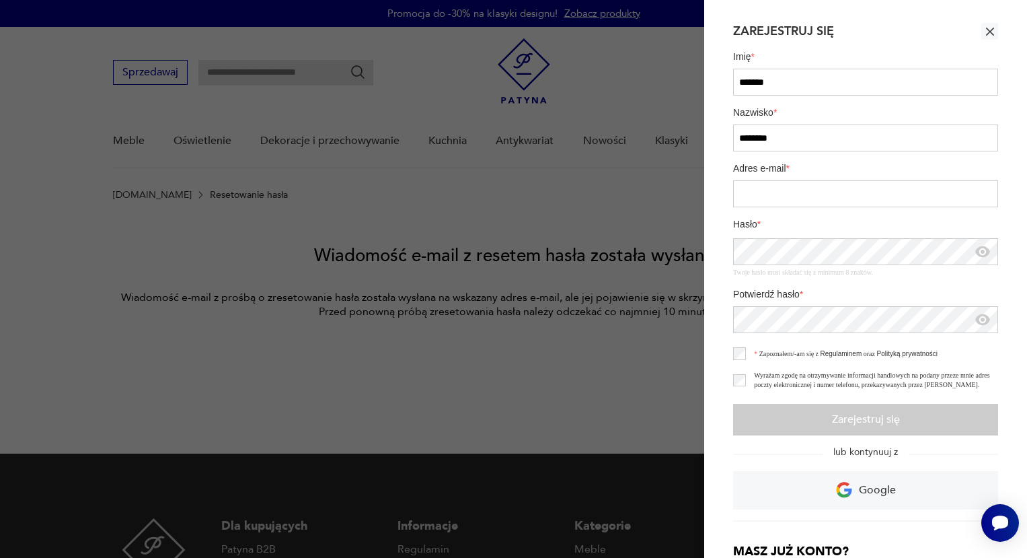
click at [785, 193] on input "Adres e-mail *" at bounding box center [865, 193] width 265 height 27
type input "**********"
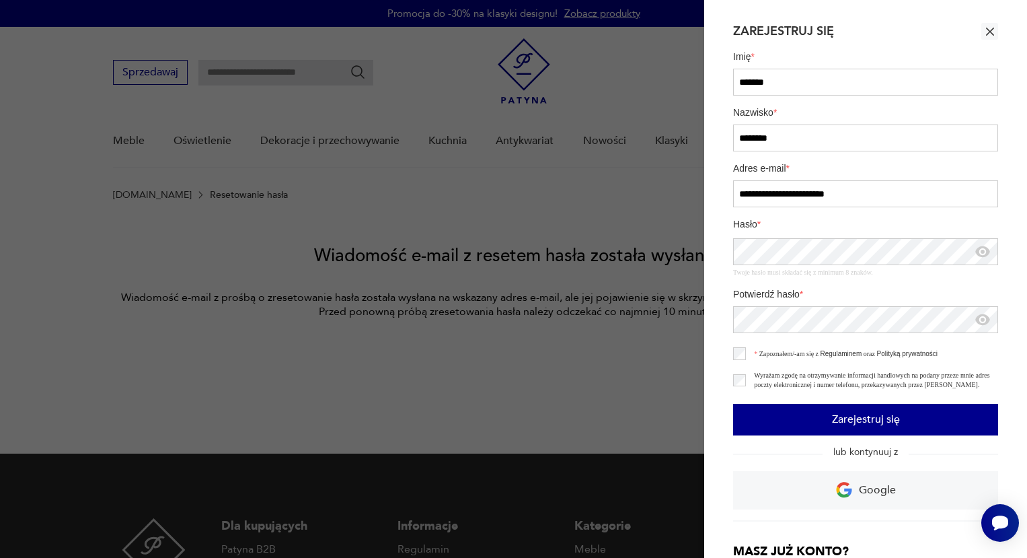
click at [784, 410] on button "Zarejestruj się" at bounding box center [865, 420] width 265 height 32
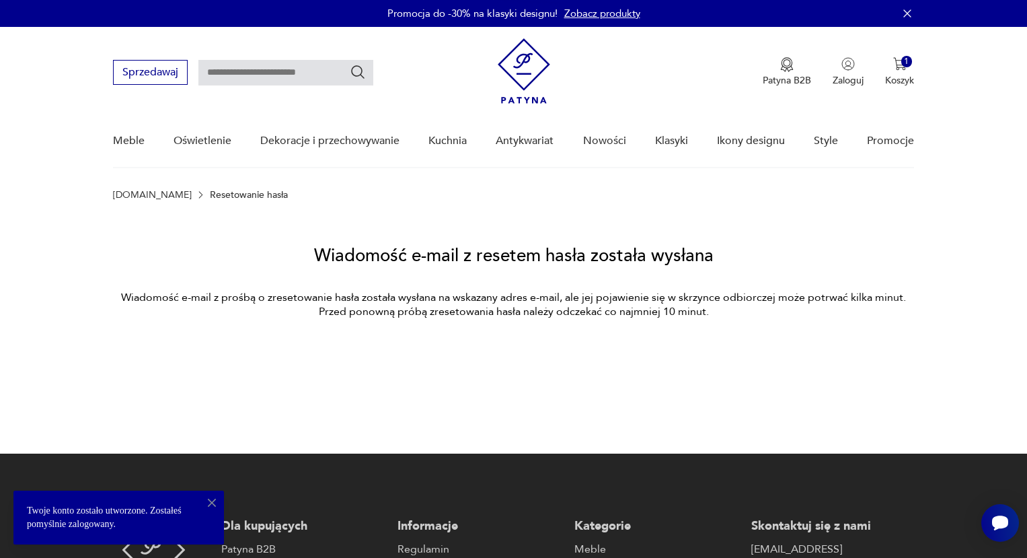
click at [132, 519] on div "Twoje konto zostało utworzone. Zostałeś pomyślnie zalogowany." at bounding box center [118, 518] width 211 height 54
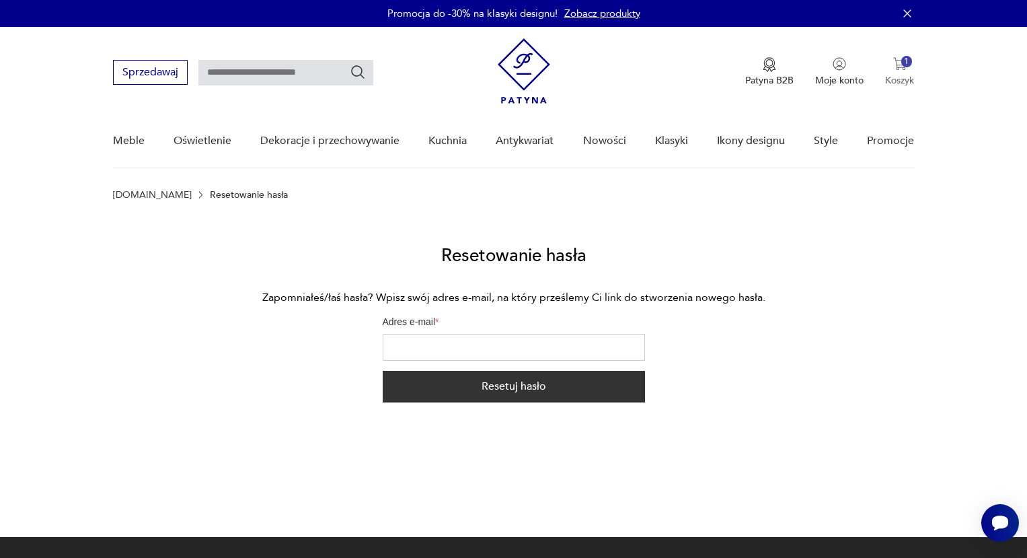
click at [900, 59] on img "button" at bounding box center [900, 63] width 13 height 13
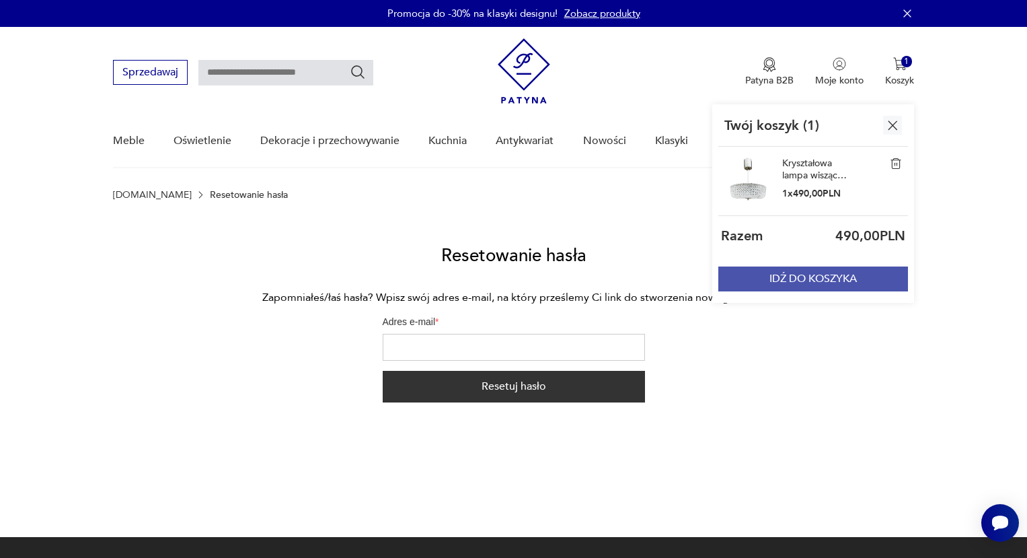
click at [829, 281] on button "IDŹ DO KOSZYKA" at bounding box center [814, 278] width 190 height 25
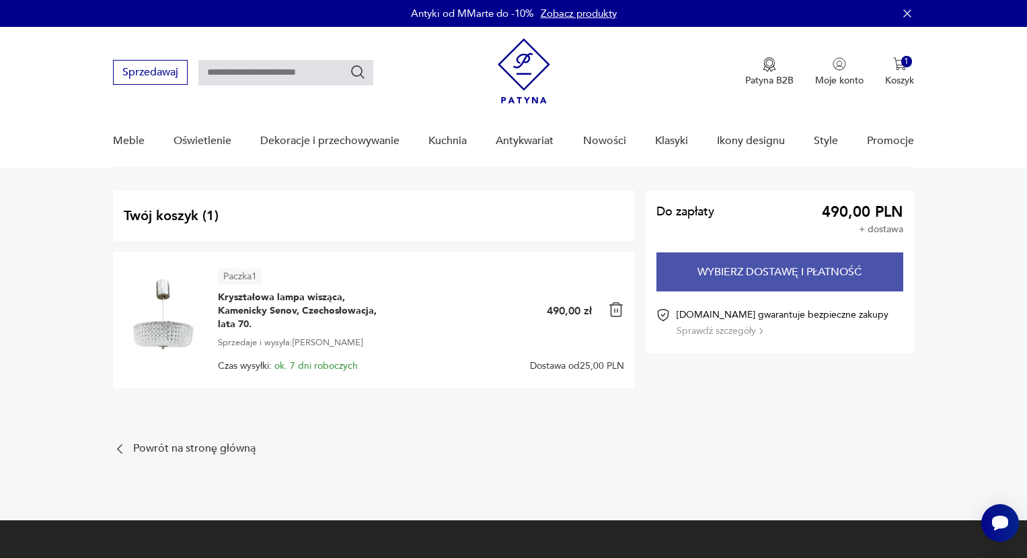
click at [734, 283] on button "Wybierz dostawę i płatność" at bounding box center [781, 271] width 248 height 39
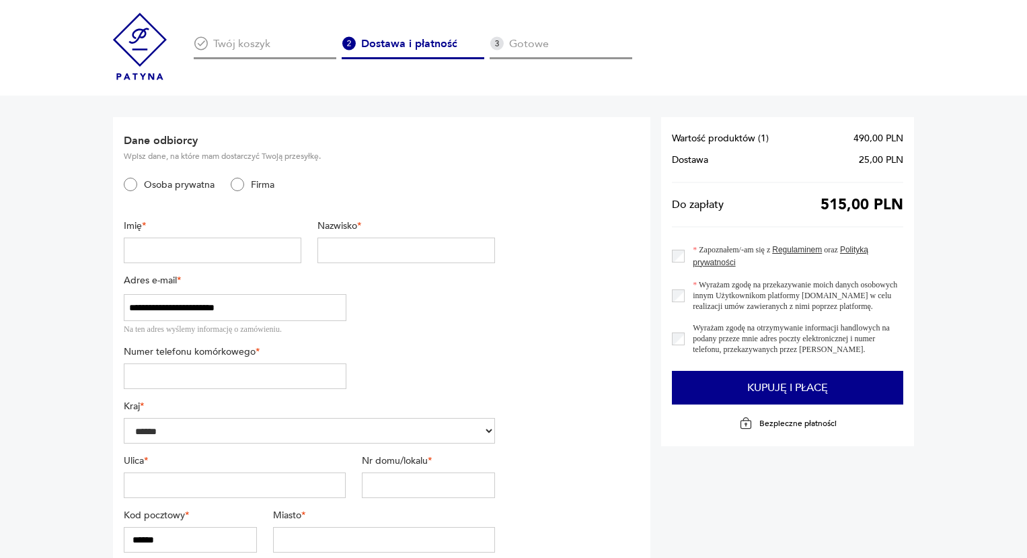
click at [188, 248] on input "text" at bounding box center [213, 251] width 178 height 26
type input "*******"
click at [390, 252] on input "text" at bounding box center [407, 251] width 178 height 26
type input "********"
click at [247, 383] on input "tel" at bounding box center [235, 376] width 223 height 26
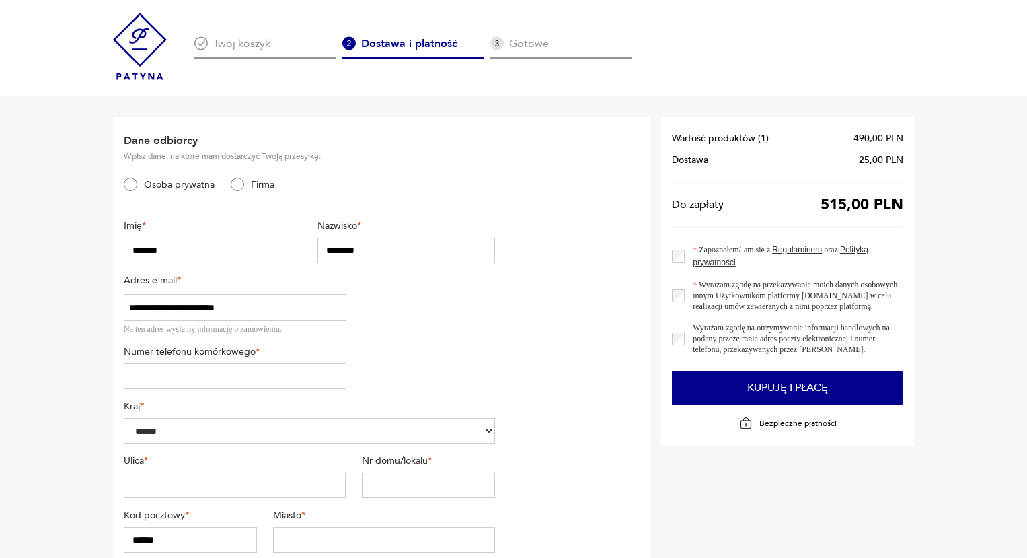
type input "*********"
type input "**********"
type input "*"
type input "********"
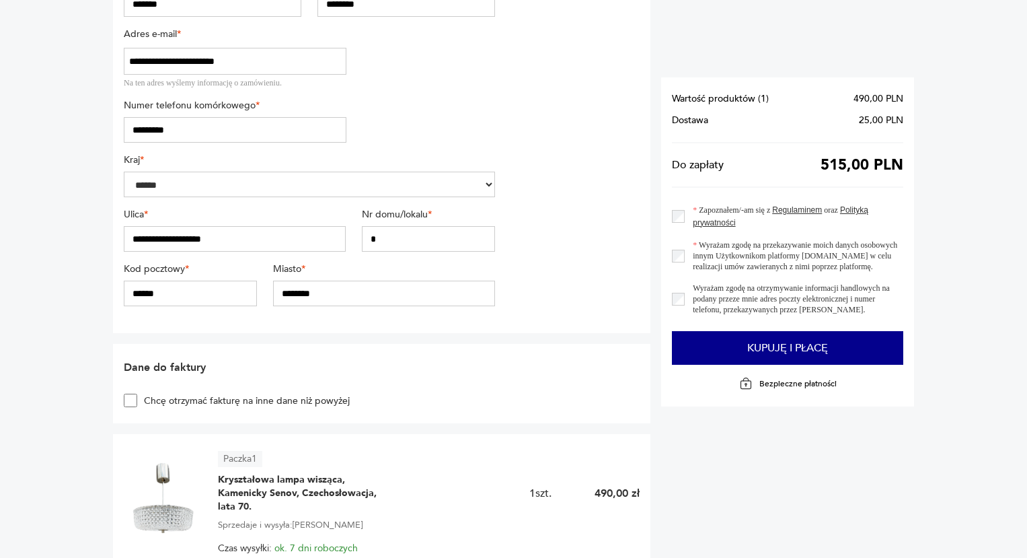
scroll to position [248, 0]
drag, startPoint x: 386, startPoint y: 236, endPoint x: 353, endPoint y: 234, distance: 33.0
click at [353, 234] on div "**********" at bounding box center [309, 234] width 371 height 55
type input "**"
click at [186, 297] on input "******" at bounding box center [190, 292] width 133 height 26
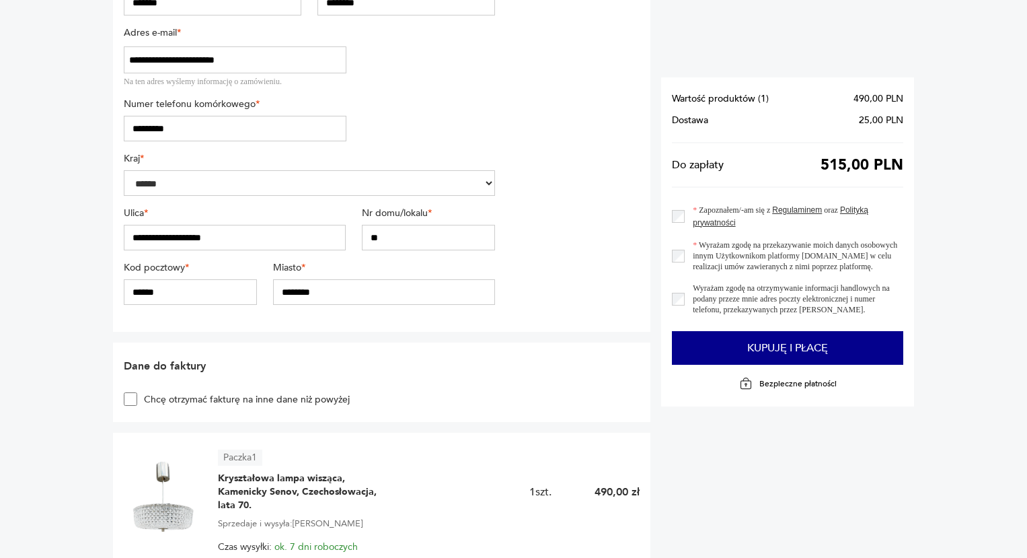
type input "******"
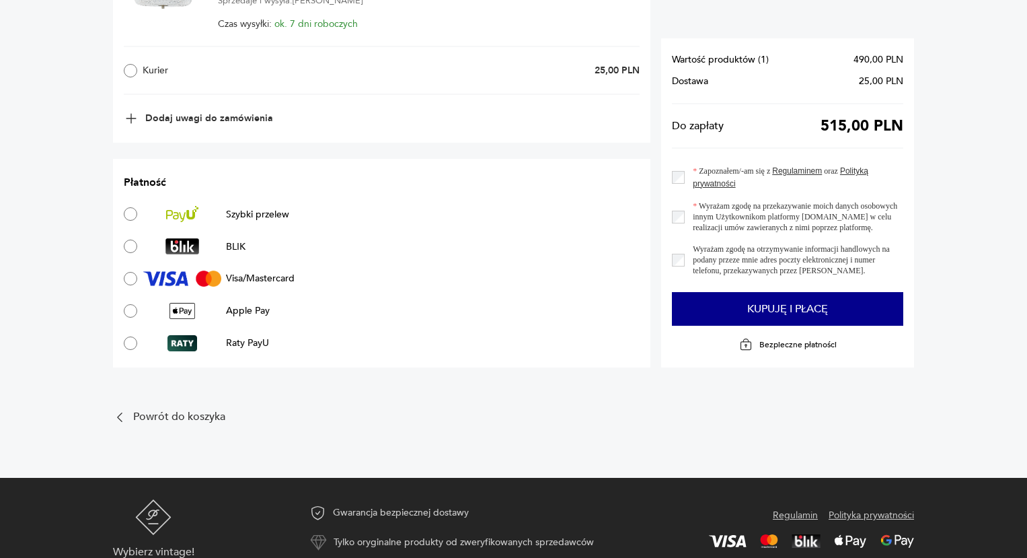
scroll to position [783, 0]
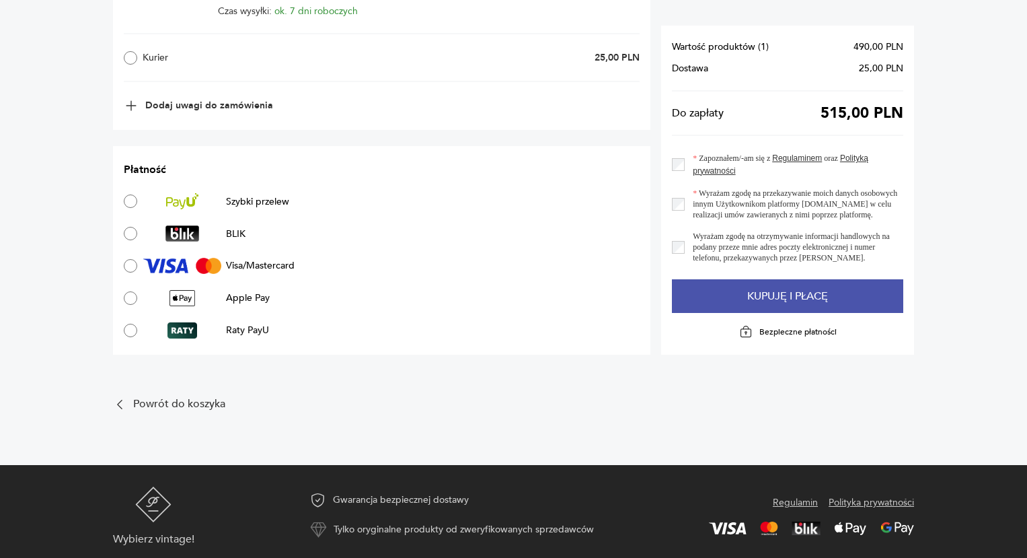
click at [717, 290] on button "Kupuję i płacę" at bounding box center [787, 296] width 231 height 34
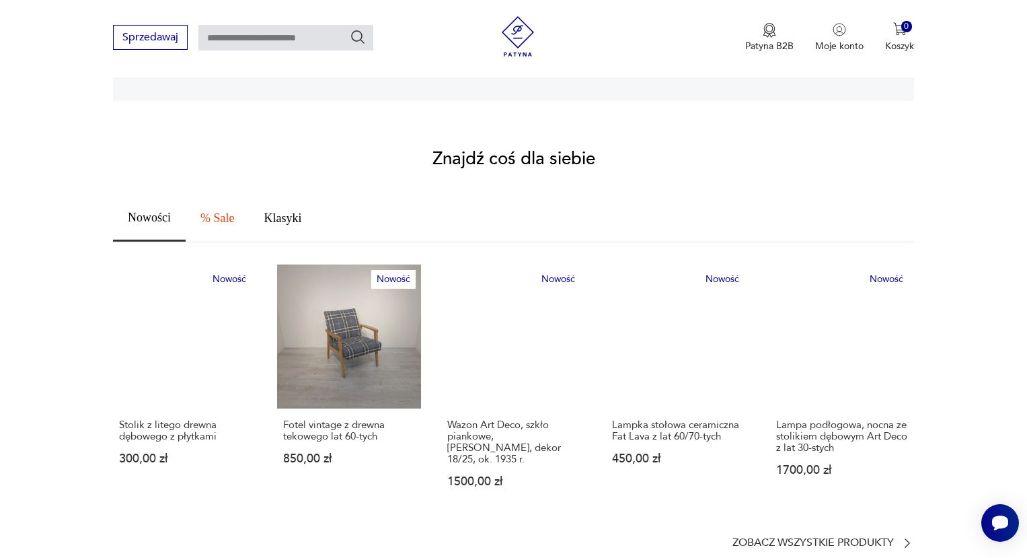
scroll to position [663, 0]
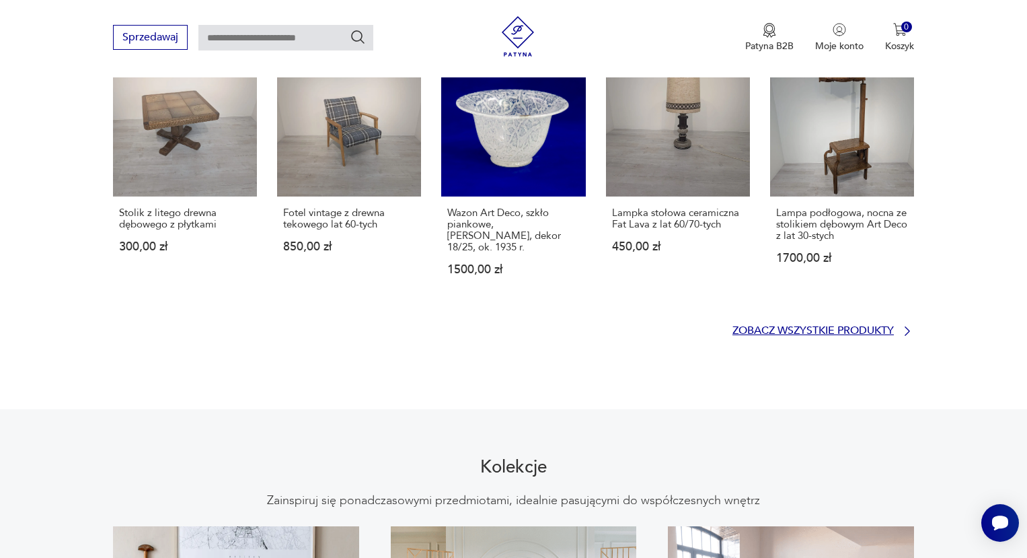
click at [779, 326] on p "Zobacz wszystkie produkty" at bounding box center [813, 330] width 161 height 9
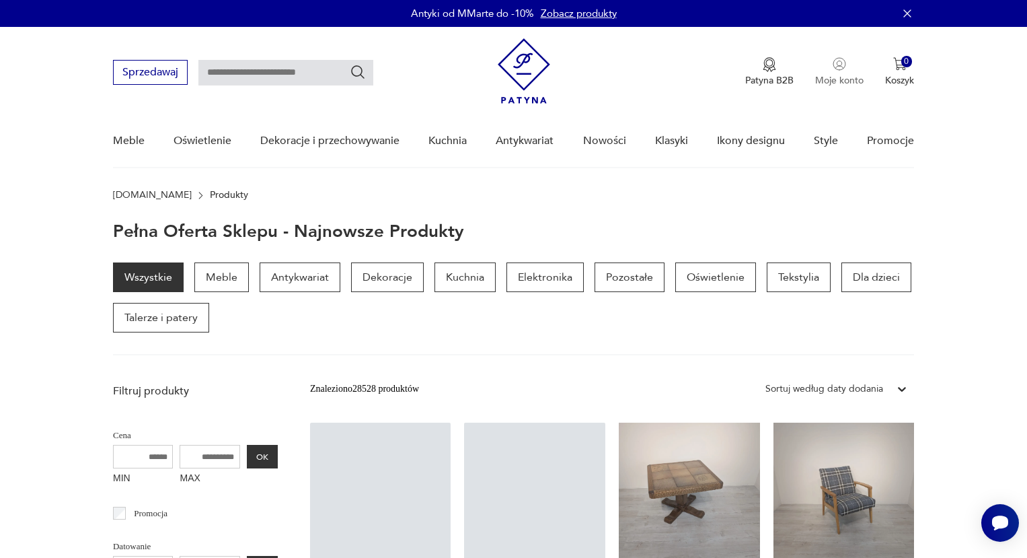
click at [833, 64] on img "button" at bounding box center [839, 63] width 13 height 13
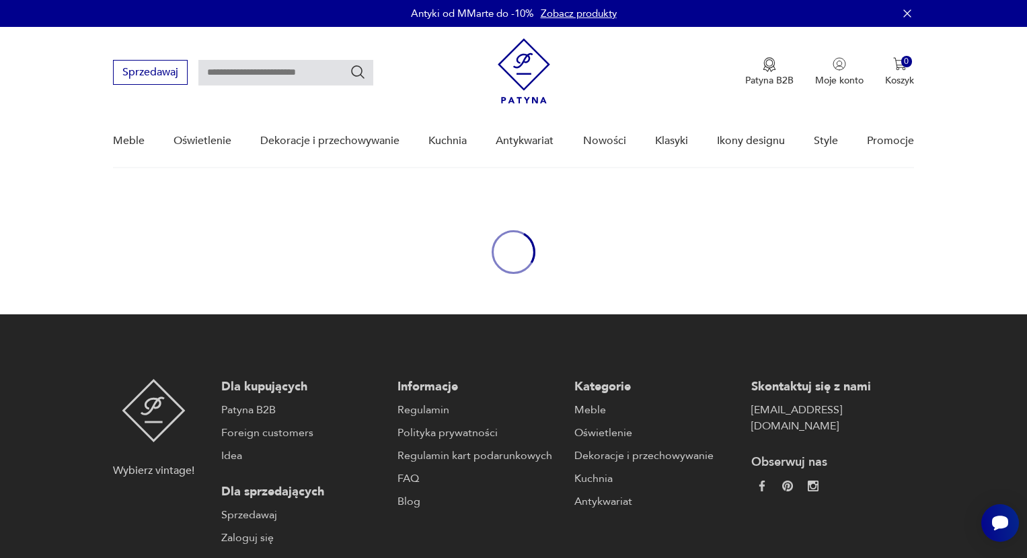
type input "**********"
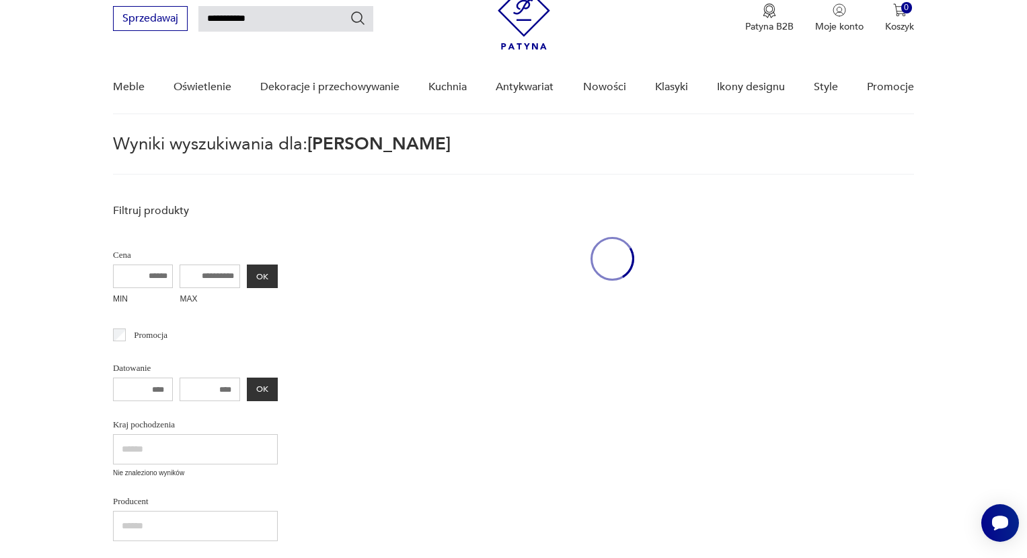
scroll to position [59, 0]
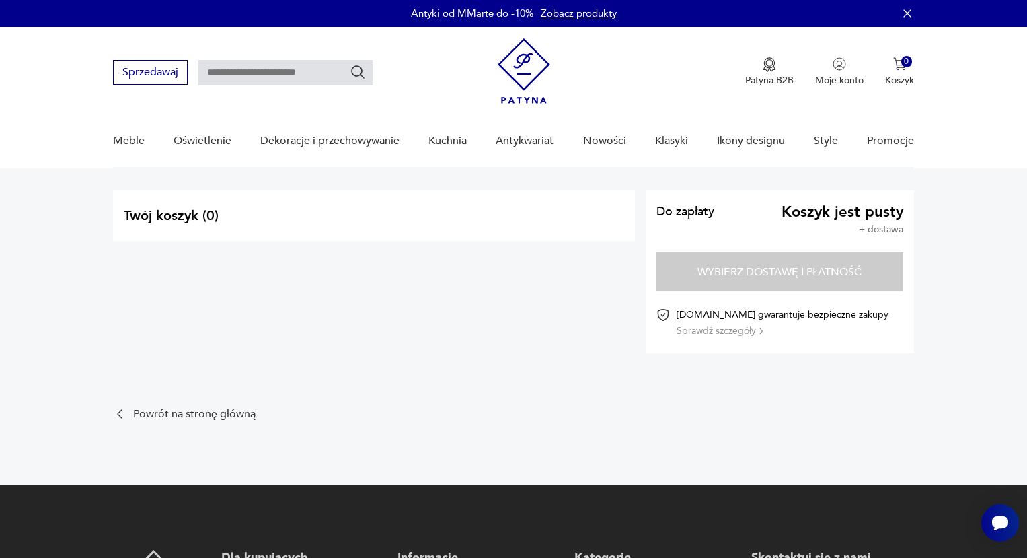
click at [827, 55] on div "Patyna B2B Moje konto 0 Koszyk Twój koszyk ( 0 ) Brak produktów w koszyku IDŹ D…" at bounding box center [706, 72] width 417 height 68
click at [837, 68] on img "button" at bounding box center [839, 63] width 13 height 13
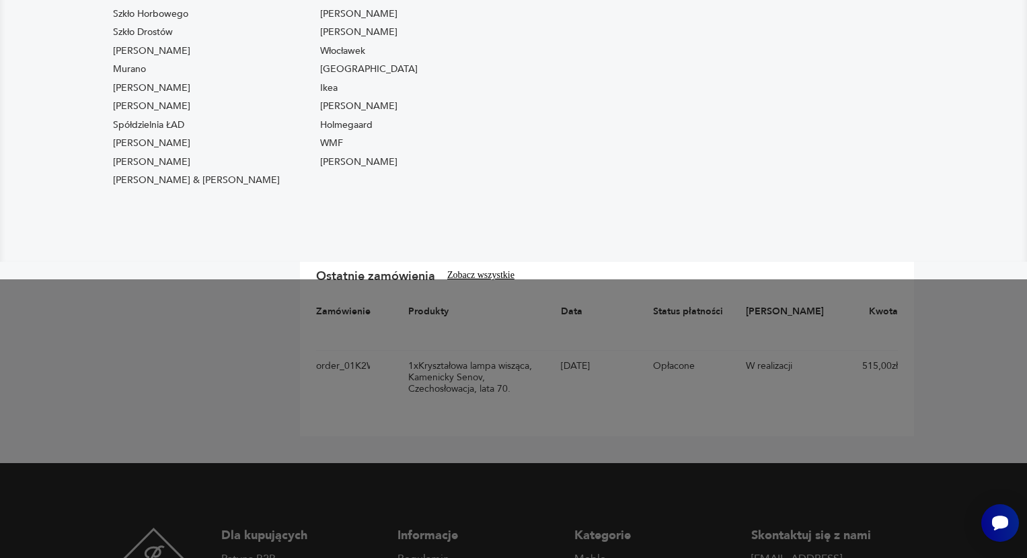
scroll to position [242, 0]
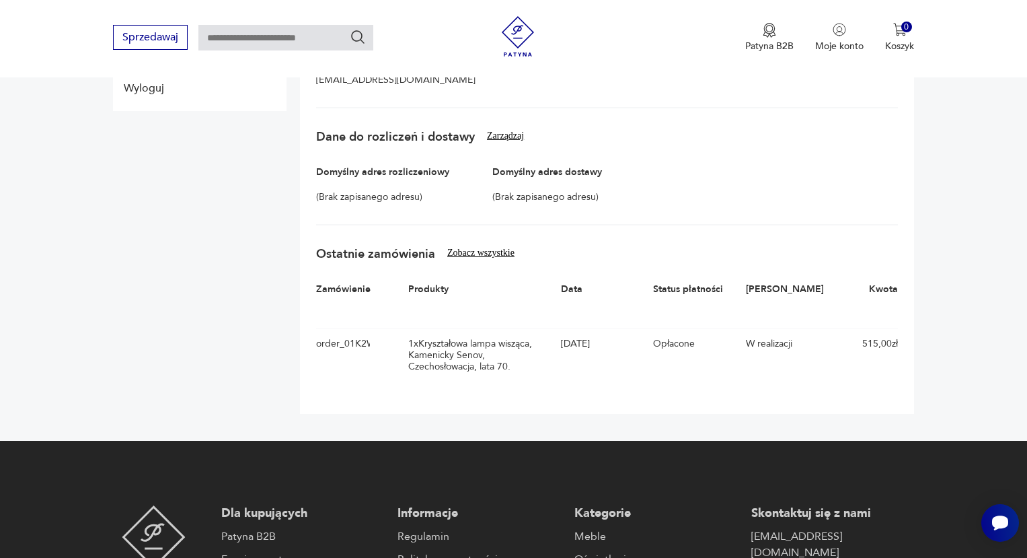
click at [446, 343] on div "1 x Kryształowa lampa wisząca, Kamenicky Senov, Czechosłowacja, lata 70." at bounding box center [480, 355] width 145 height 34
drag, startPoint x: 513, startPoint y: 367, endPoint x: 426, endPoint y: 343, distance: 90.6
click at [426, 343] on div "1 x Kryształowa lampa wisząca, Kamenicky Senov, Czechosłowacja, lata 70." at bounding box center [480, 355] width 145 height 34
copy div "Kryształowa lampa wisząca, Kamenicky Senov, Czechosłowacja, lata 70."
click at [237, 40] on input "text" at bounding box center [285, 38] width 175 height 26
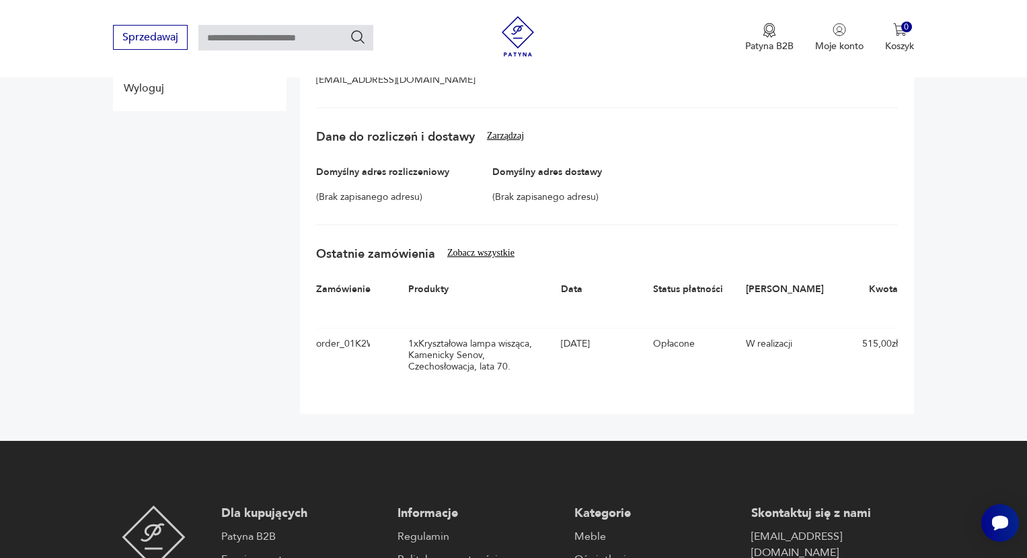
paste input "**********"
type input "**********"
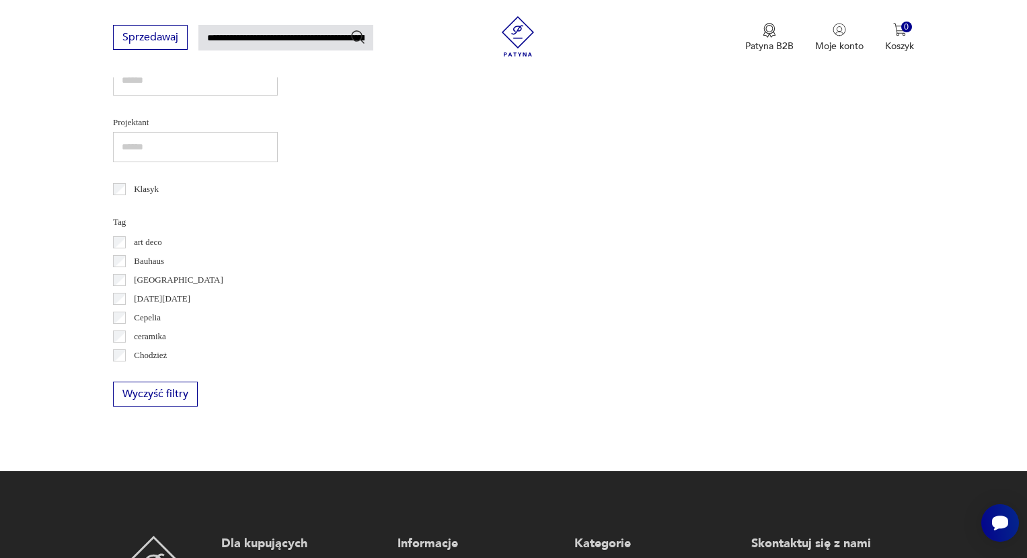
click at [361, 36] on icon "Szukaj" at bounding box center [358, 37] width 16 height 16
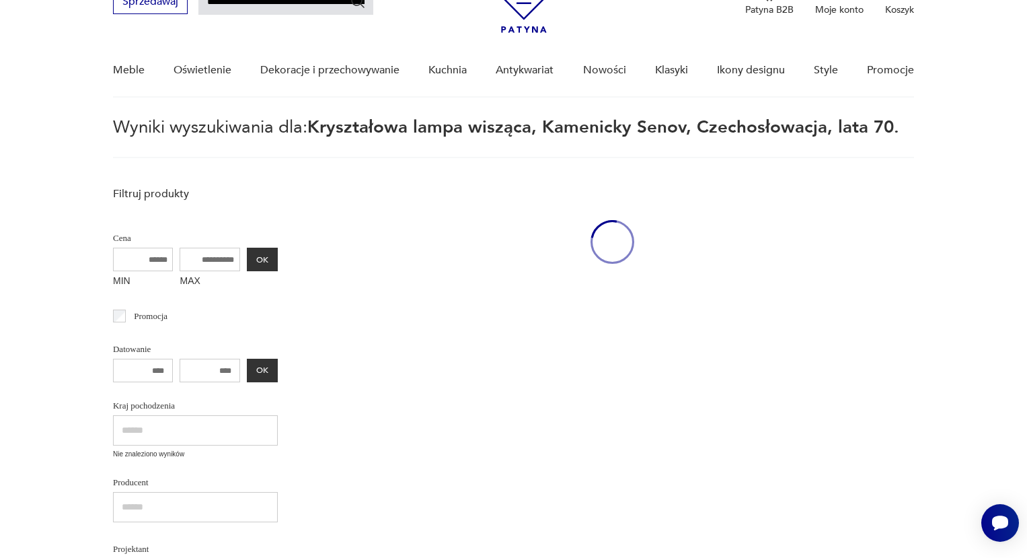
scroll to position [48, 0]
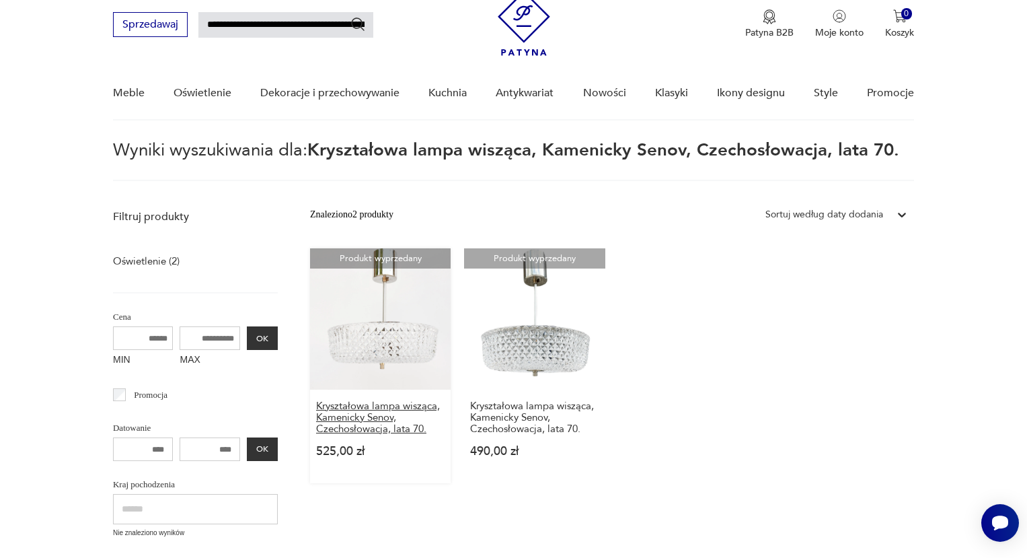
click at [363, 410] on h3 "Kryształowa lampa wisząca, Kamenicky Senov, Czechosłowacja, lata 70." at bounding box center [380, 417] width 129 height 34
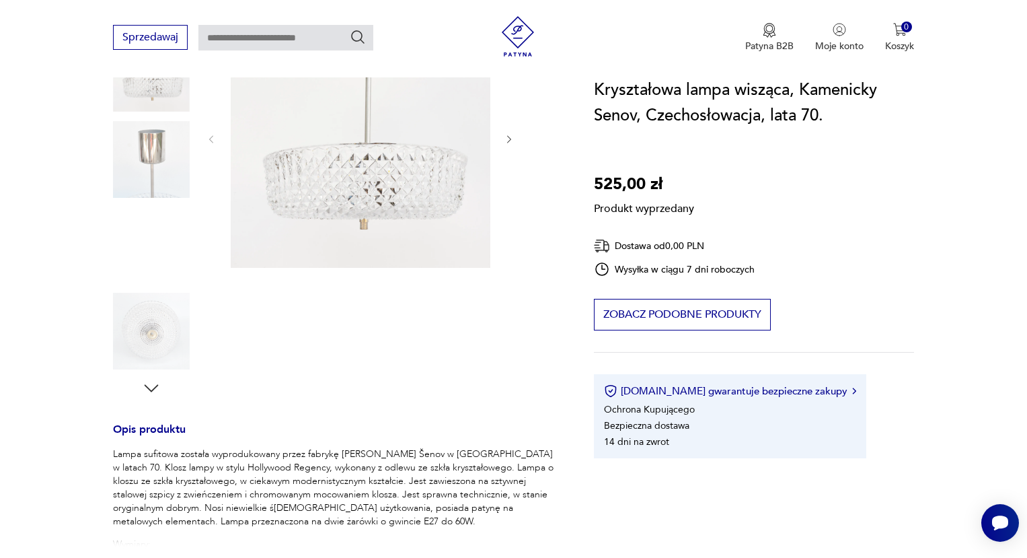
scroll to position [213, 0]
type input "**********"
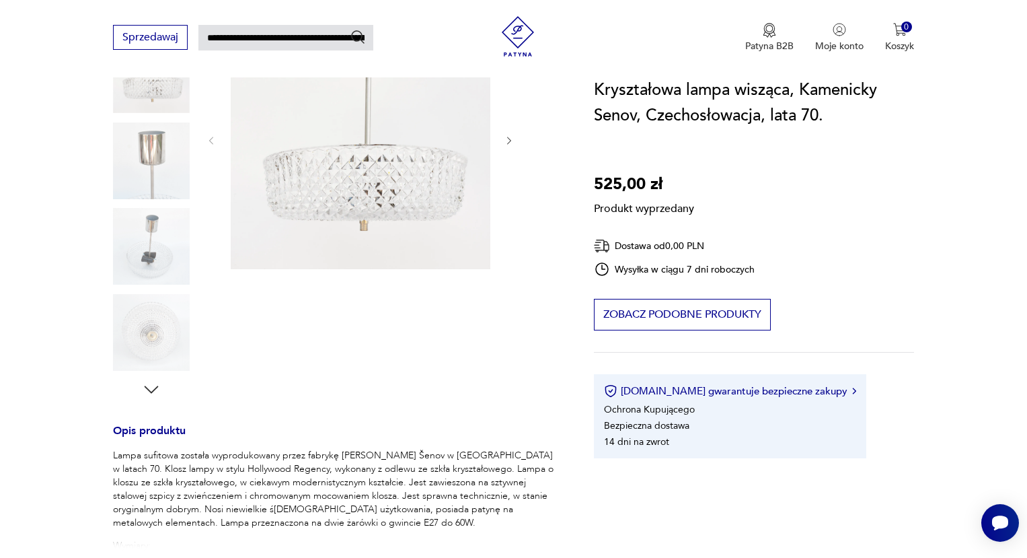
scroll to position [48, 0]
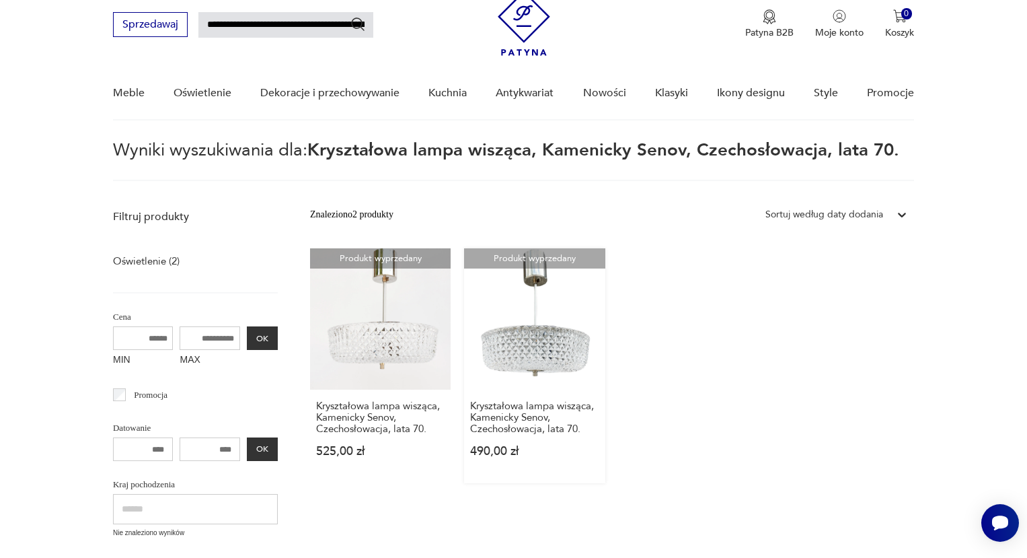
click at [535, 329] on link "Produkt wyprzedany Kryształowa lampa wisząca, Kamenicky Senov, Czechosłowacja, …" at bounding box center [534, 365] width 141 height 235
